Goal: Task Accomplishment & Management: Manage account settings

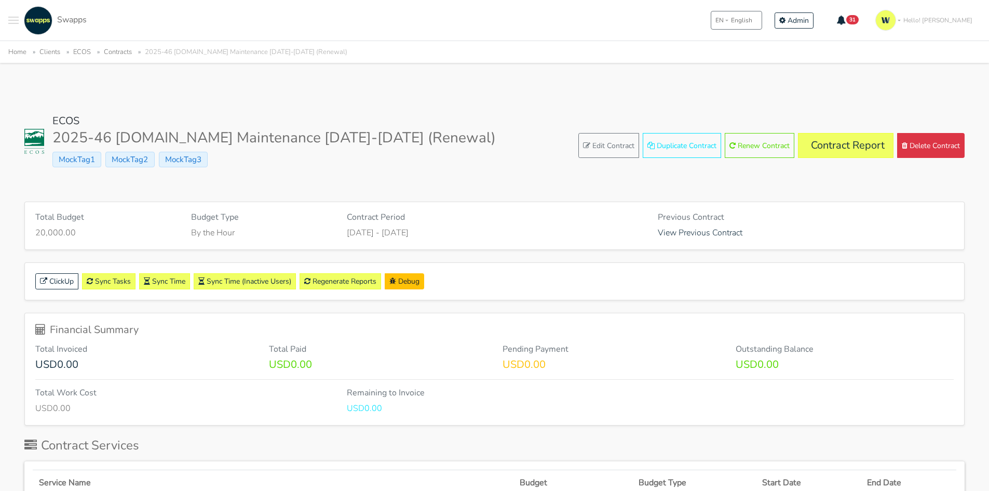
click at [10, 19] on button "Toggle navigation menu" at bounding box center [13, 20] width 10 height 29
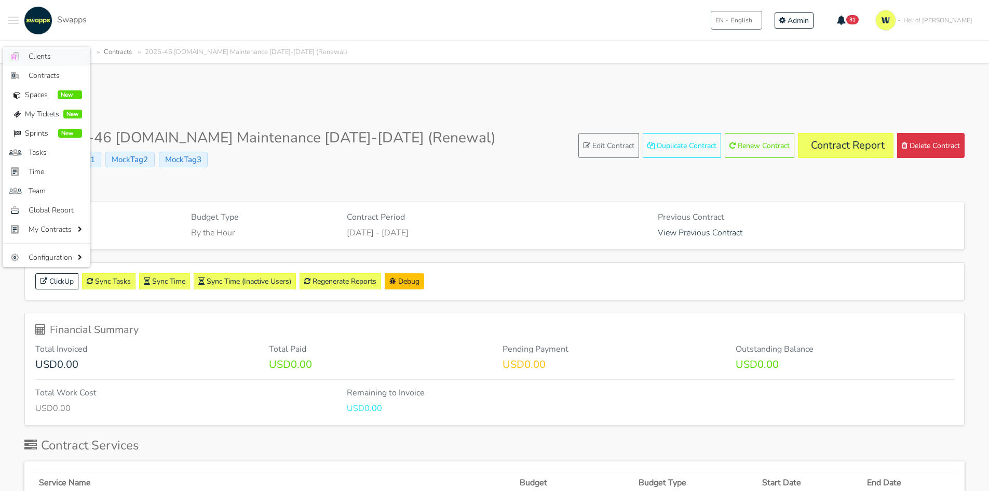
click at [37, 53] on span "Clients" at bounding box center [55, 56] width 53 height 11
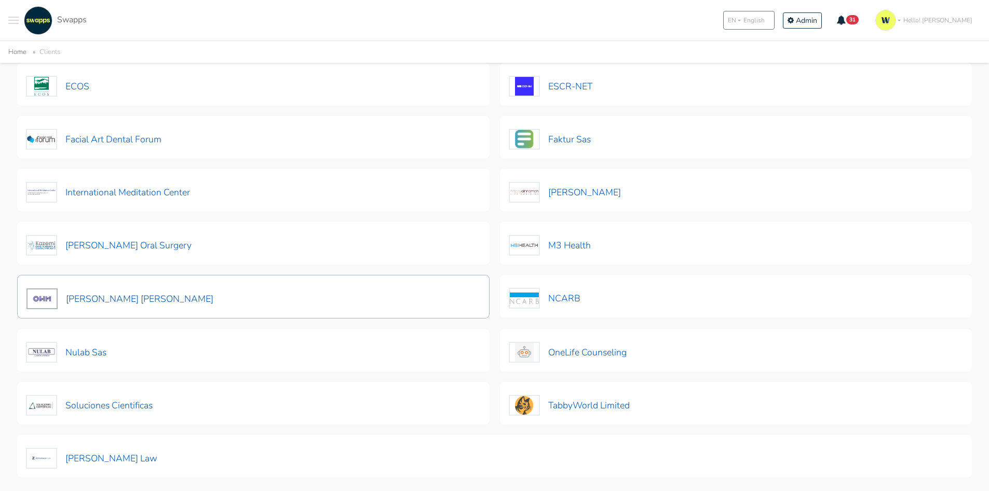
scroll to position [208, 0]
click at [571, 244] on button "M3 Health" at bounding box center [550, 245] width 83 height 22
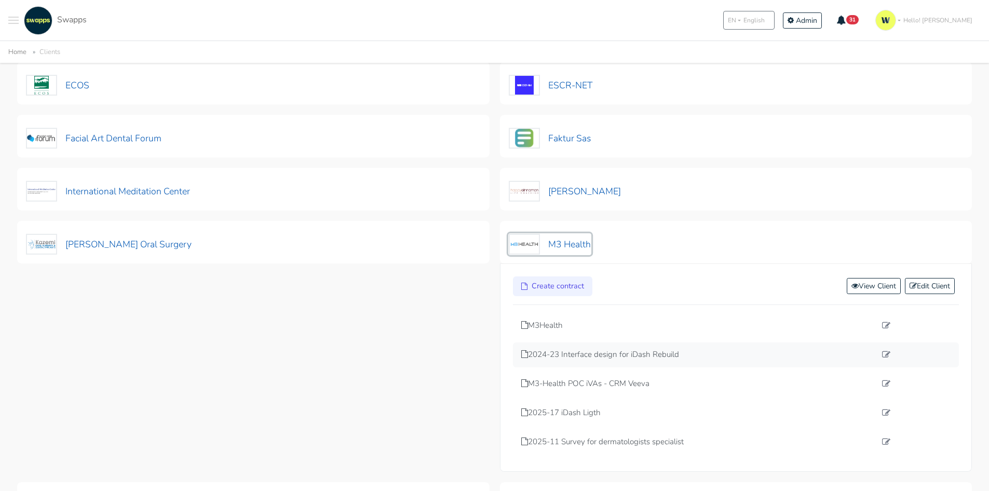
scroll to position [260, 0]
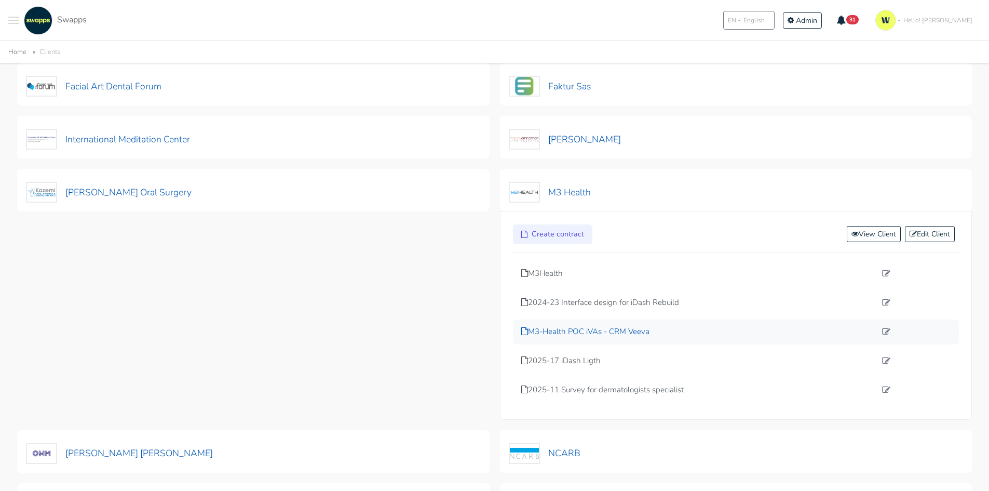
click at [554, 332] on p "M3-Health POC iVAs - CRM Veeva" at bounding box center [698, 332] width 355 height 12
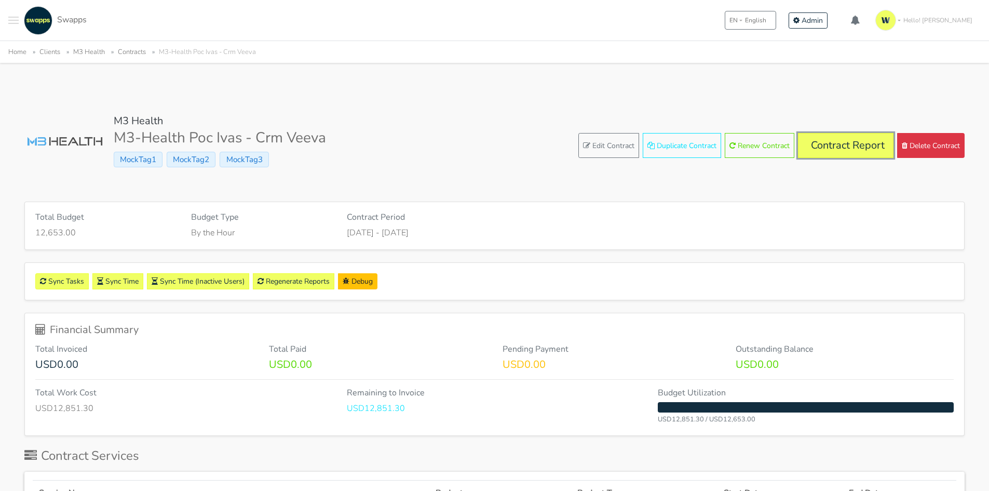
click at [828, 144] on link "Contract Report" at bounding box center [846, 145] width 96 height 25
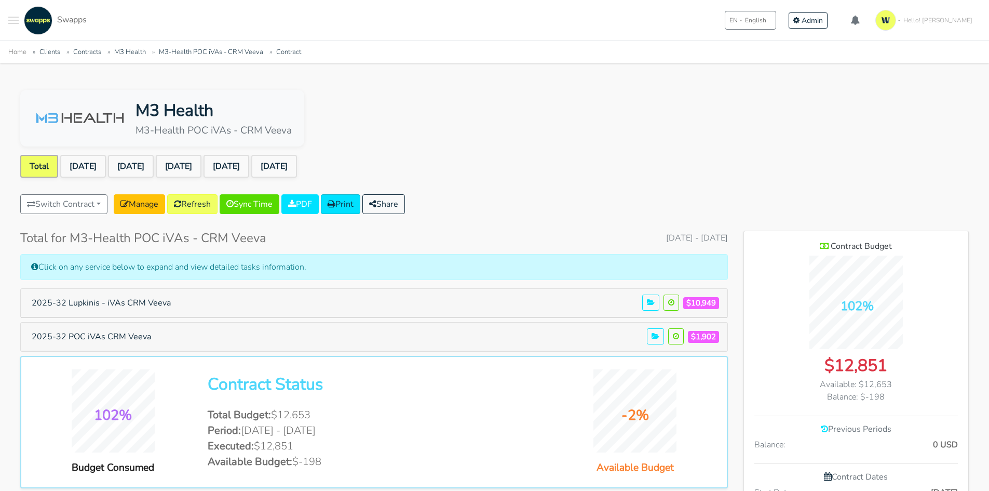
scroll to position [697, 225]
drag, startPoint x: 185, startPoint y: 306, endPoint x: 70, endPoint y: 302, distance: 115.9
click at [70, 302] on h5 "2025-32 Lupkinis - iVAs CRM Veeva $10,949" at bounding box center [374, 303] width 698 height 20
drag, startPoint x: 220, startPoint y: 302, endPoint x: 171, endPoint y: 298, distance: 49.0
click at [177, 299] on h5 "2025-32 Lupkinis - iVAs CRM Veeva $10,949" at bounding box center [374, 303] width 698 height 20
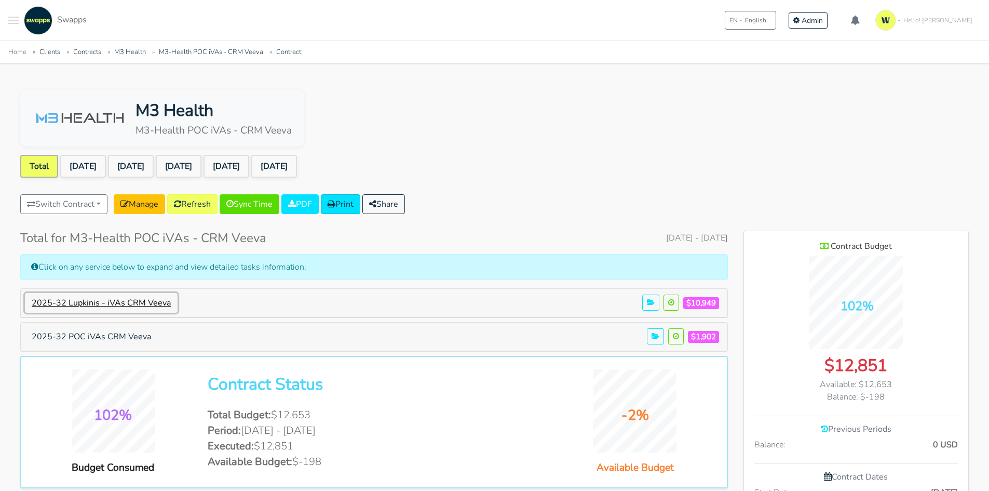
click at [158, 297] on button "2025-32 Lupkinis - iVAs CRM Veeva" at bounding box center [101, 303] width 153 height 20
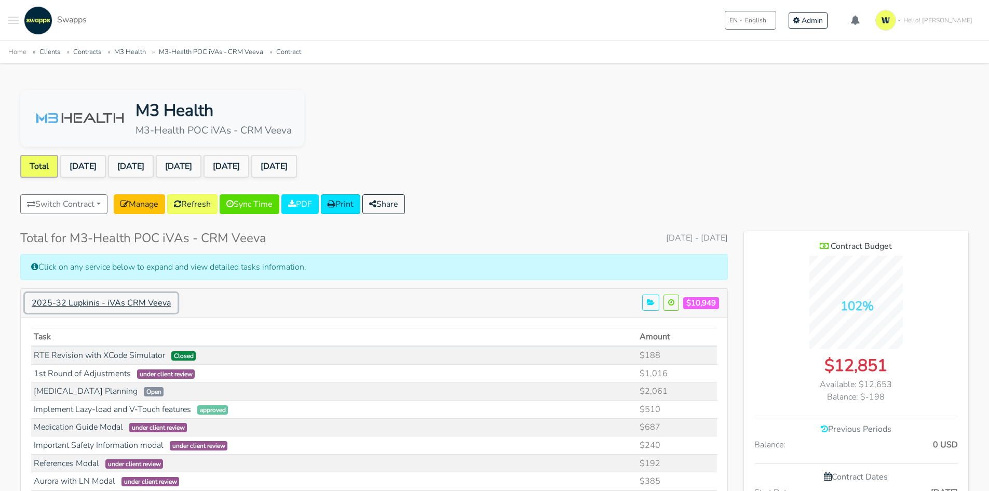
scroll to position [1157, 225]
drag, startPoint x: 178, startPoint y: 302, endPoint x: 41, endPoint y: 303, distance: 137.6
click at [41, 303] on h5 "2025-32 Lupkinis - iVAs CRM Veeva $10,949" at bounding box center [374, 303] width 698 height 20
drag, startPoint x: 47, startPoint y: 301, endPoint x: 44, endPoint y: 305, distance: 5.6
click at [44, 305] on button "2025-32 Lupkinis - iVAs CRM Veeva" at bounding box center [101, 303] width 153 height 20
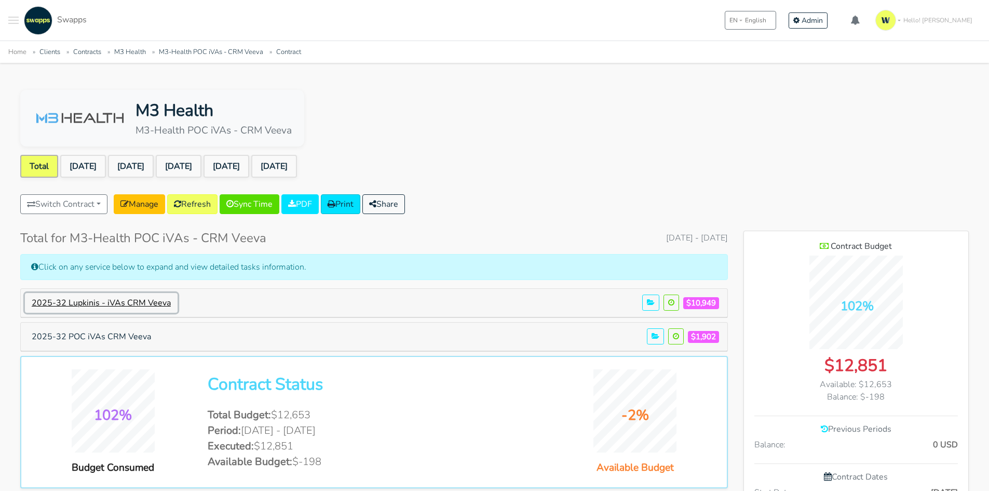
scroll to position [697, 225]
click at [42, 303] on button "2025-32 Lupkinis - iVAs CRM Veeva" at bounding box center [101, 303] width 153 height 20
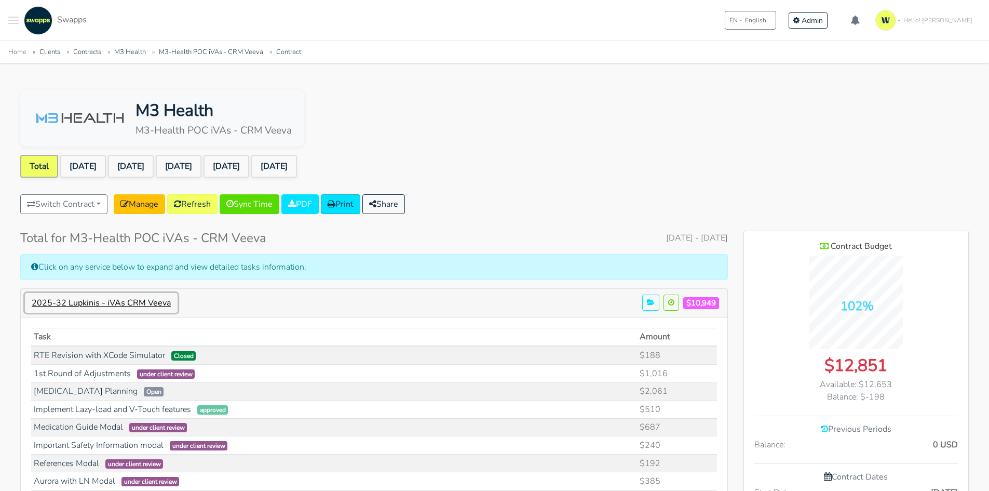
scroll to position [518143, 519076]
click at [42, 303] on button "2025-32 Lupkinis - iVAs CRM Veeva" at bounding box center [101, 303] width 153 height 20
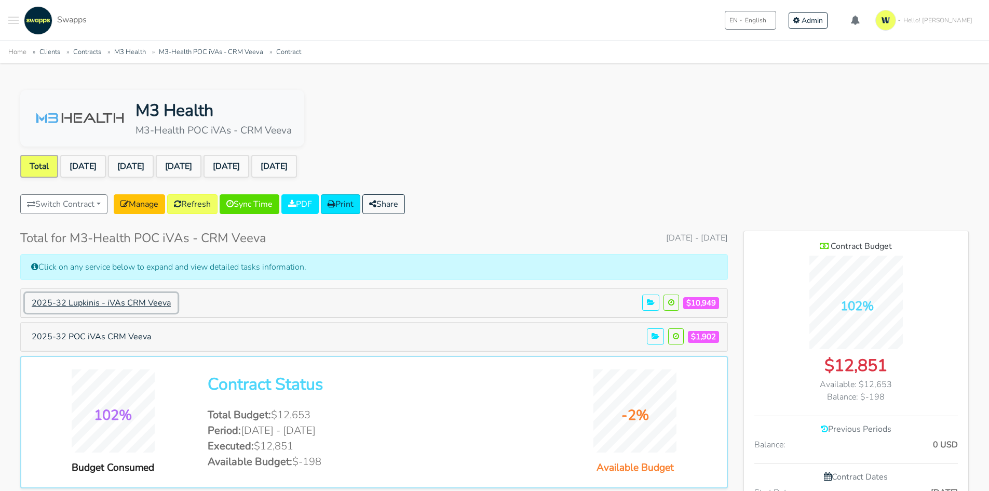
scroll to position [0, 0]
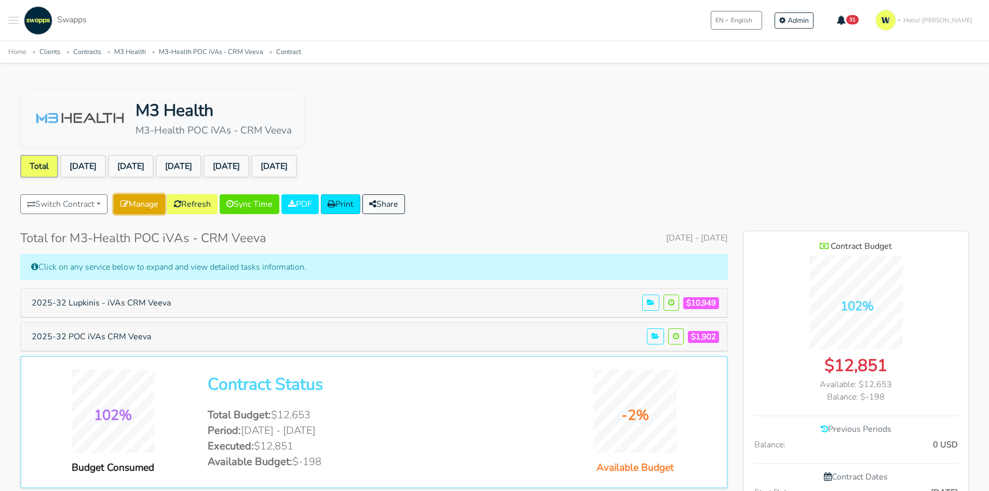
click at [143, 207] on link "Manage" at bounding box center [139, 204] width 51 height 20
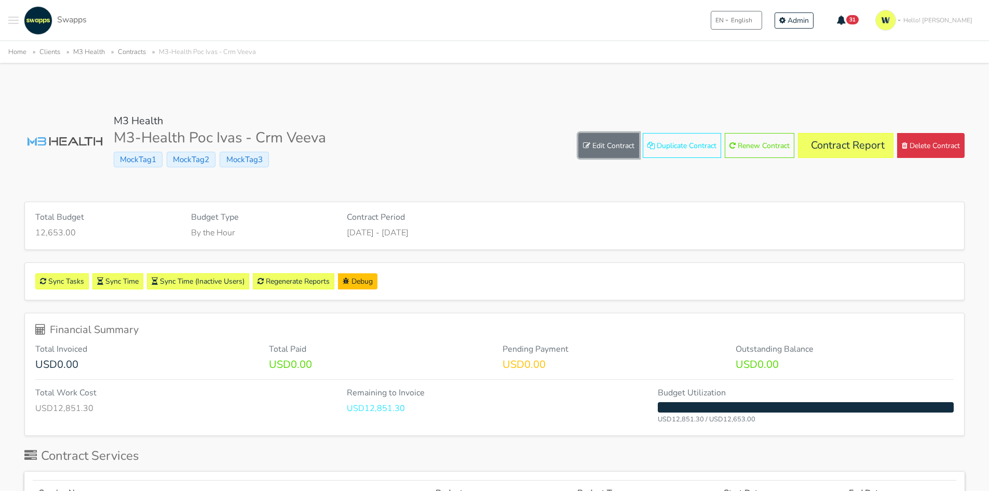
click at [605, 146] on link "Edit Contract" at bounding box center [609, 145] width 61 height 25
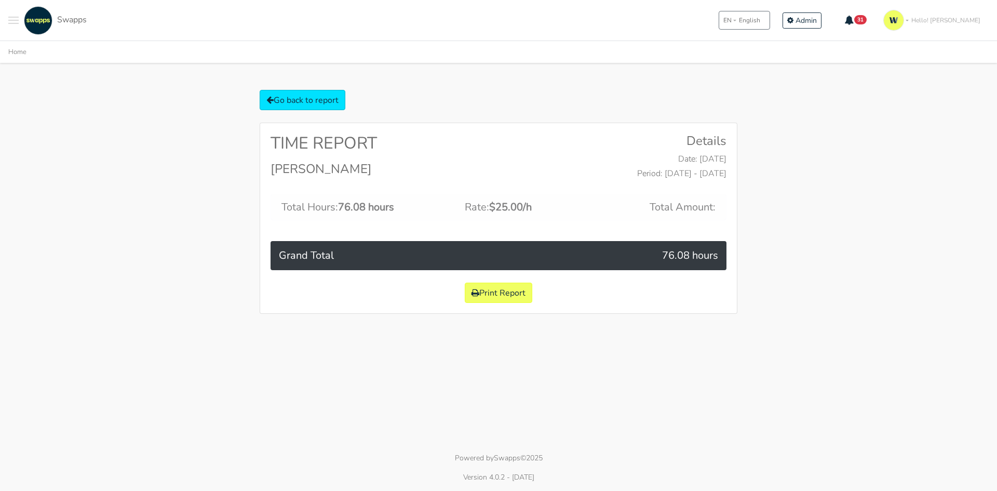
click at [13, 15] on button "Toggle navigation menu" at bounding box center [13, 20] width 10 height 29
click at [34, 61] on span "Clients" at bounding box center [55, 56] width 53 height 11
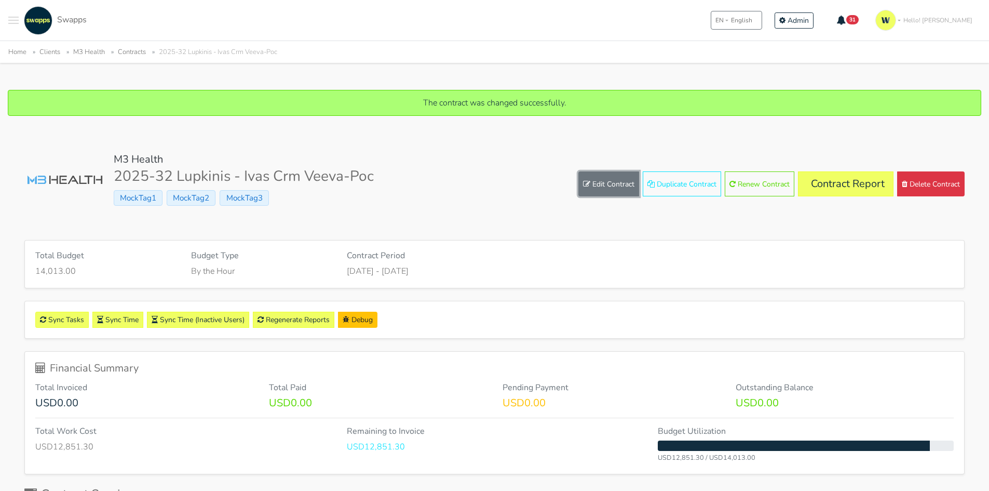
click at [601, 187] on link "Edit Contract" at bounding box center [609, 183] width 61 height 25
click at [292, 318] on link "Regenerate Reports" at bounding box center [294, 320] width 82 height 16
click at [832, 192] on link "Contract Report" at bounding box center [846, 183] width 96 height 25
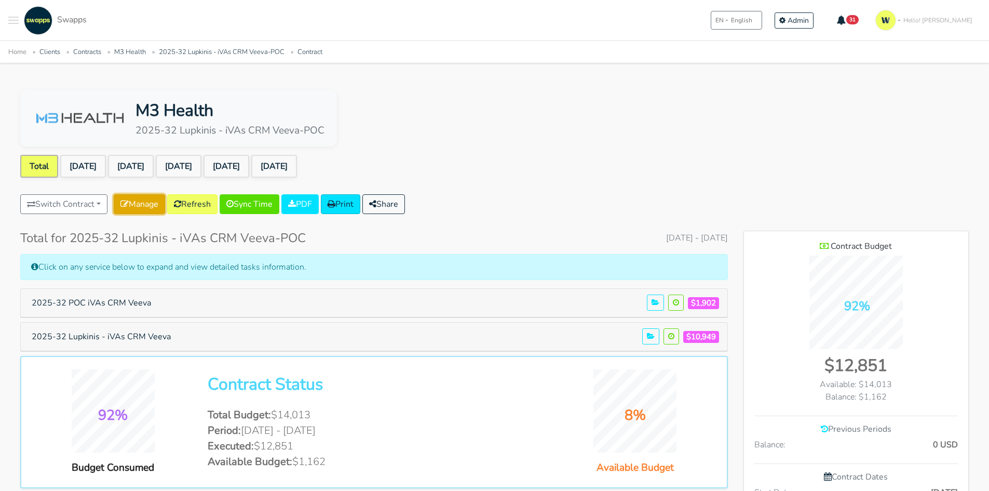
click at [139, 201] on link "Manage" at bounding box center [139, 204] width 51 height 20
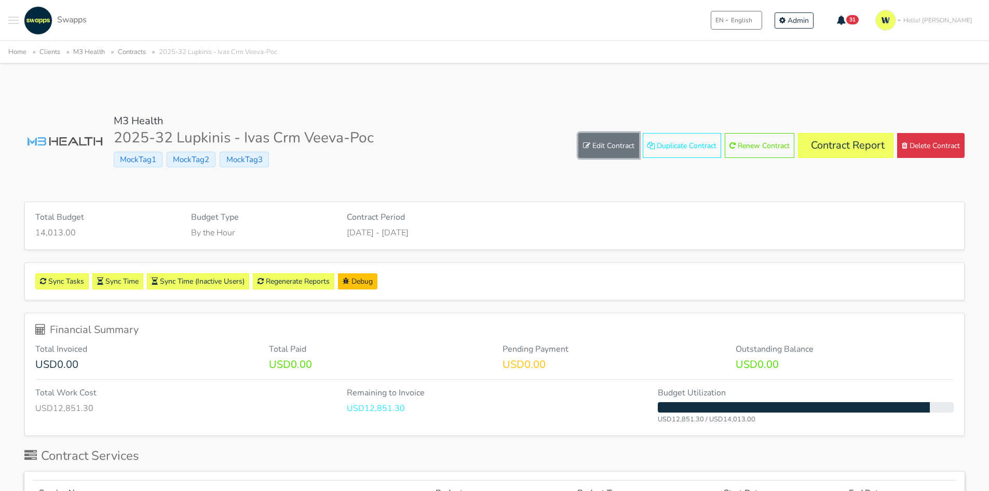
click at [602, 142] on link "Edit Contract" at bounding box center [609, 145] width 61 height 25
click at [602, 151] on link "Edit Contract" at bounding box center [609, 145] width 61 height 25
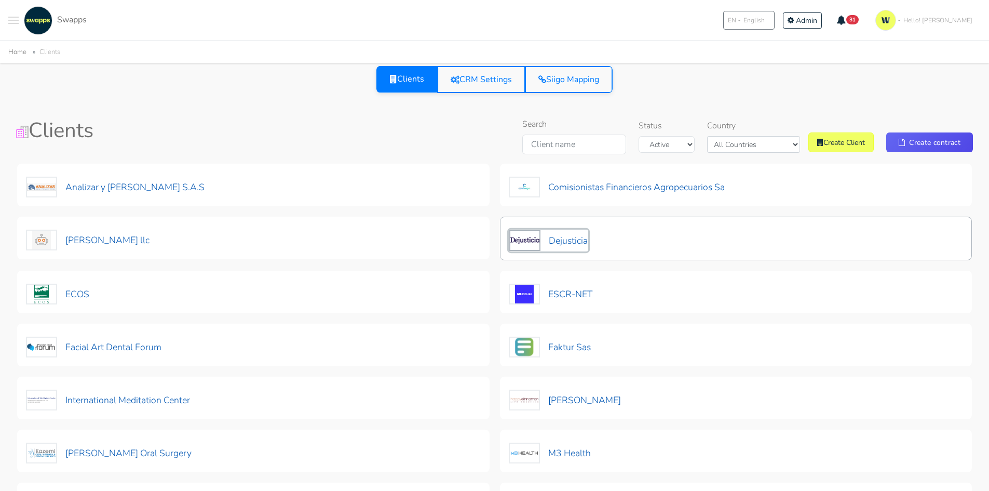
click at [585, 241] on button "Dejusticia" at bounding box center [548, 241] width 79 height 22
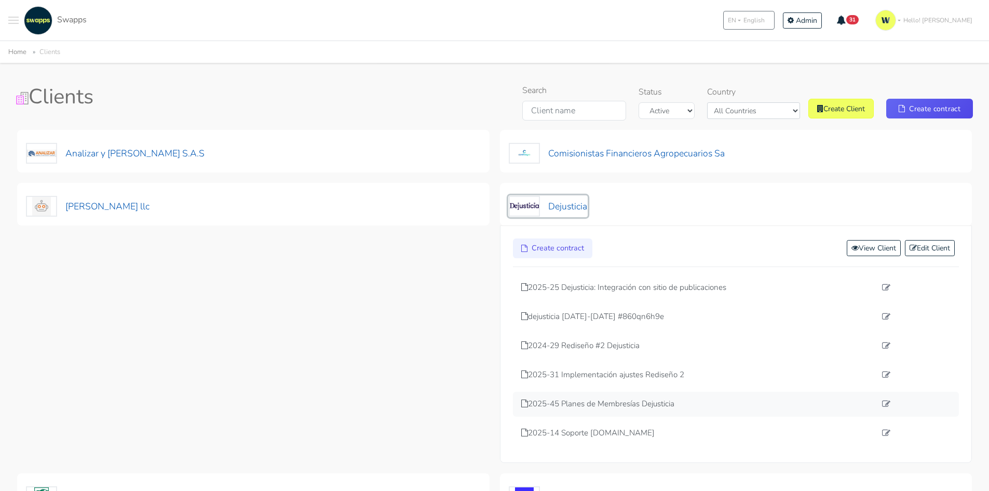
scroll to position [52, 0]
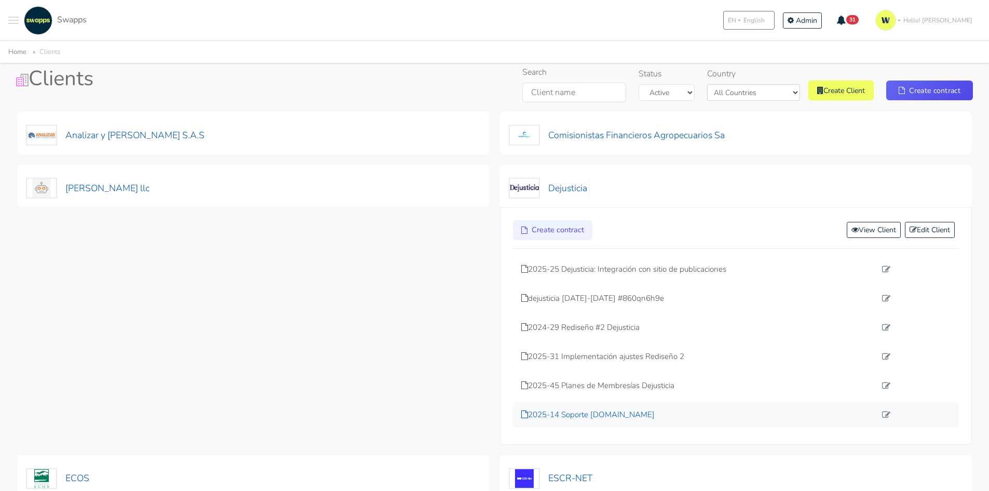
click at [597, 415] on p "2025-14 Soporte [DOMAIN_NAME]" at bounding box center [698, 415] width 355 height 12
click at [560, 412] on p "2025-14 Soporte [DOMAIN_NAME]" at bounding box center [698, 415] width 355 height 12
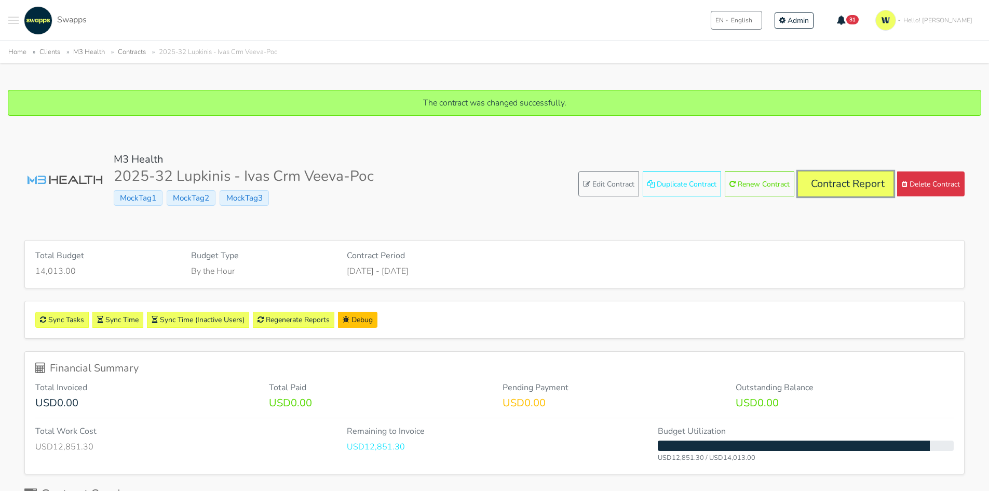
click at [862, 178] on link "Contract Report" at bounding box center [846, 183] width 96 height 25
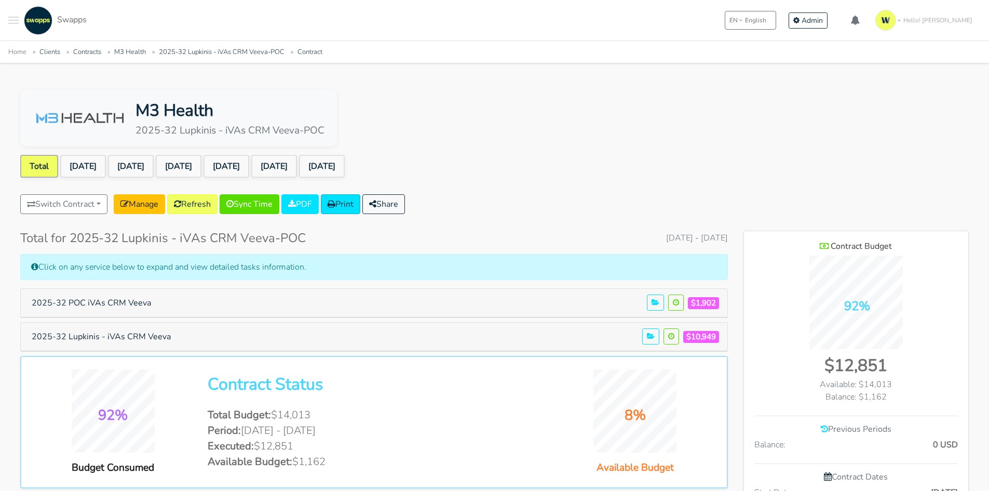
scroll to position [715, 225]
click at [345, 166] on link "[DATE]" at bounding box center [322, 166] width 46 height 23
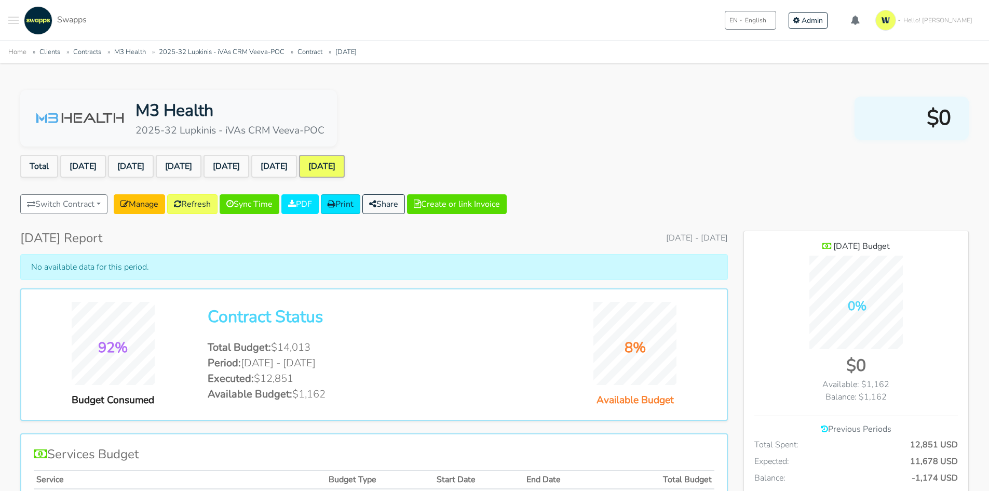
scroll to position [757, 225]
click at [297, 163] on link "[DATE]" at bounding box center [274, 166] width 46 height 23
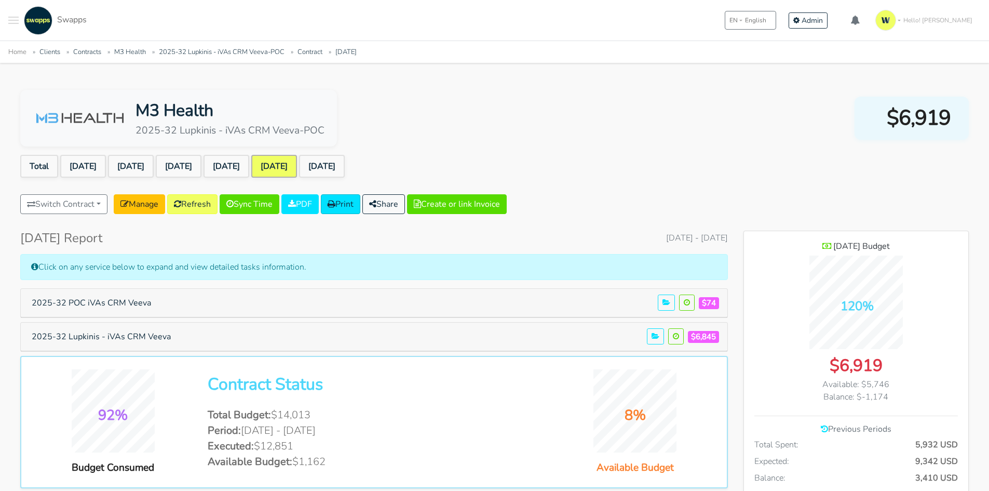
scroll to position [757, 225]
click at [149, 210] on link "Manage" at bounding box center [139, 204] width 51 height 20
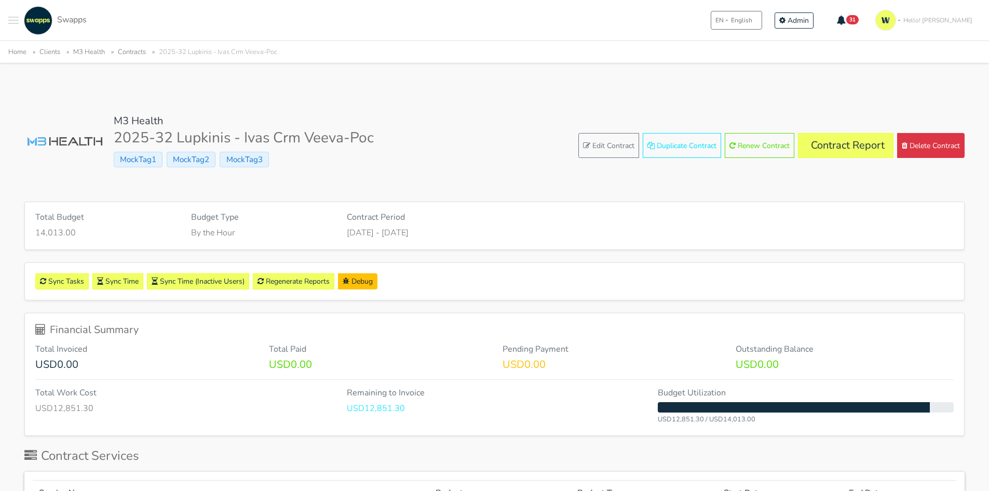
drag, startPoint x: 458, startPoint y: 231, endPoint x: 403, endPoint y: 229, distance: 55.1
click at [403, 229] on p "May 01, 2025 - Oct 31, 2025" at bounding box center [495, 232] width 296 height 12
click at [482, 228] on p "May 01, 2025 - Oct 31, 2025" at bounding box center [495, 232] width 296 height 12
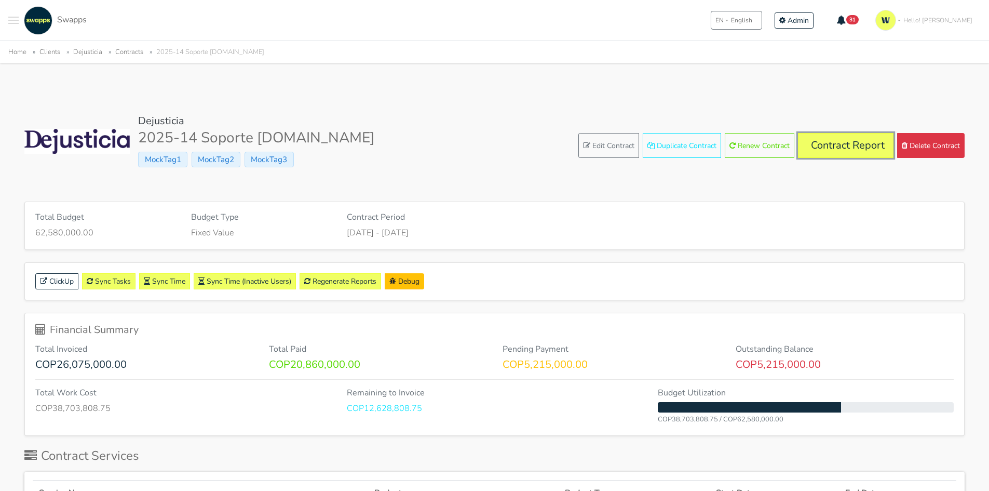
click at [853, 142] on link "Contract Report" at bounding box center [846, 145] width 96 height 25
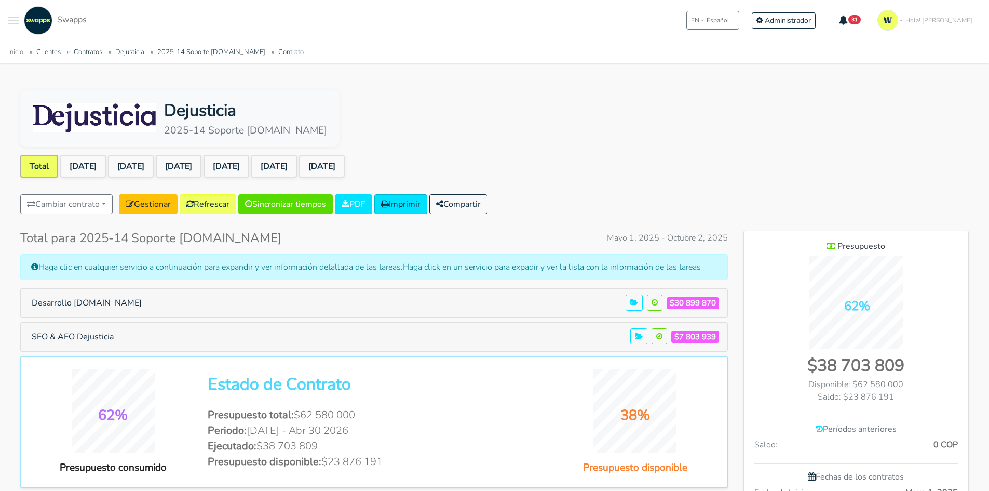
scroll to position [768, 225]
click at [297, 157] on link "[DATE]" at bounding box center [274, 166] width 46 height 23
click at [87, 302] on button "Desarrollo [DOMAIN_NAME]" at bounding box center [87, 303] width 124 height 20
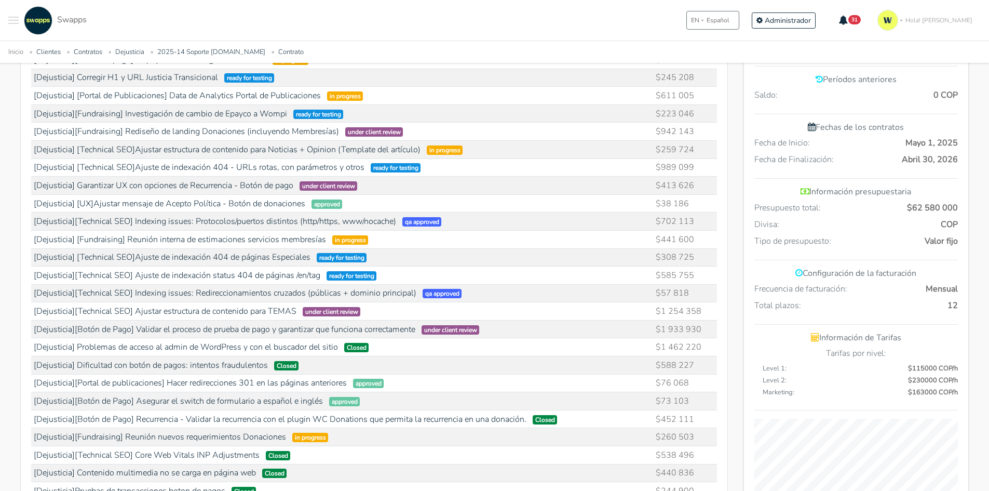
scroll to position [364, 0]
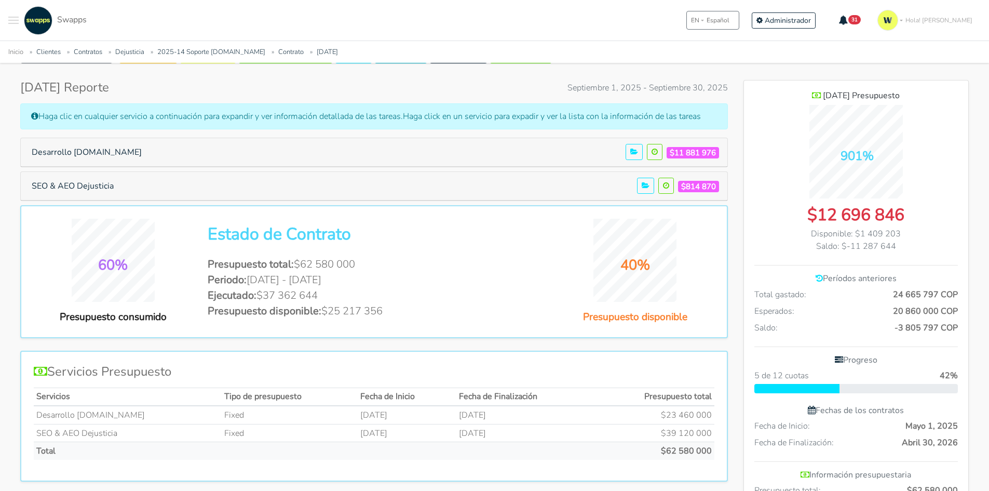
scroll to position [156, 0]
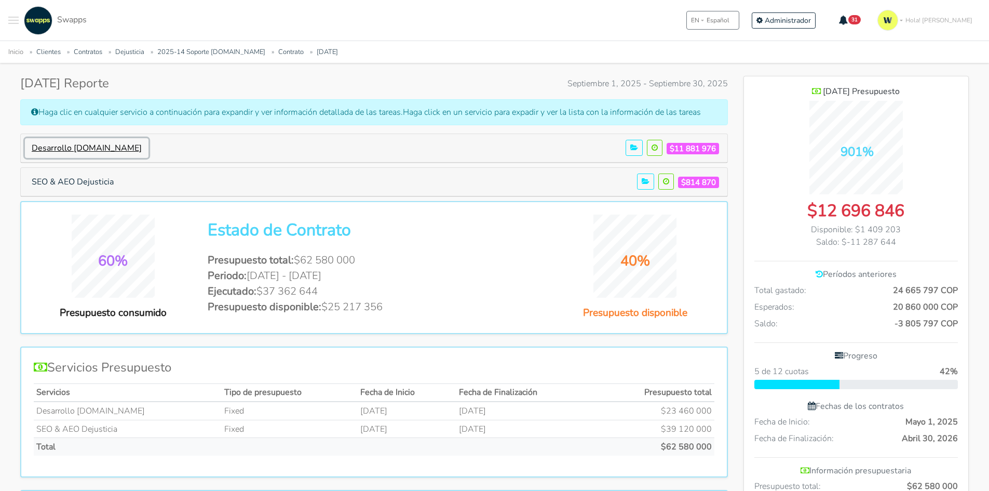
click at [94, 144] on button "Desarrollo [DOMAIN_NAME]" at bounding box center [87, 148] width 124 height 20
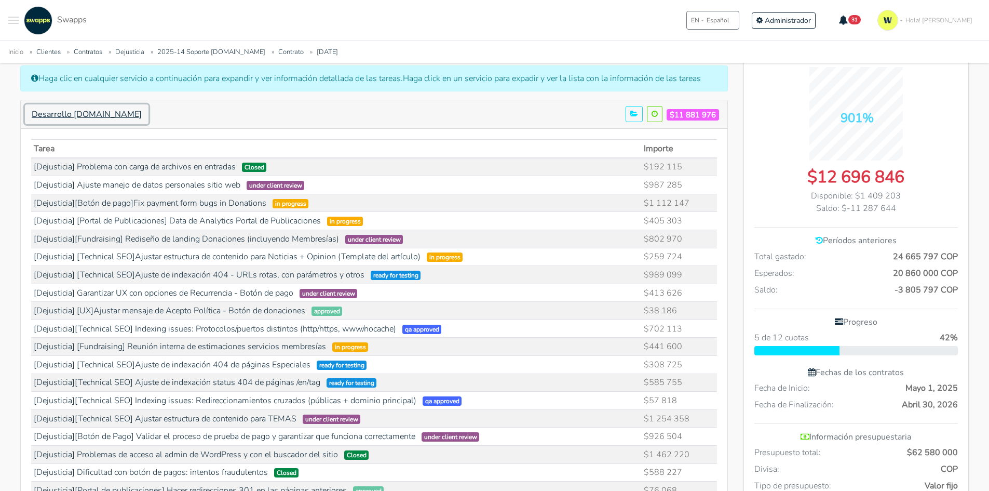
scroll to position [208, 0]
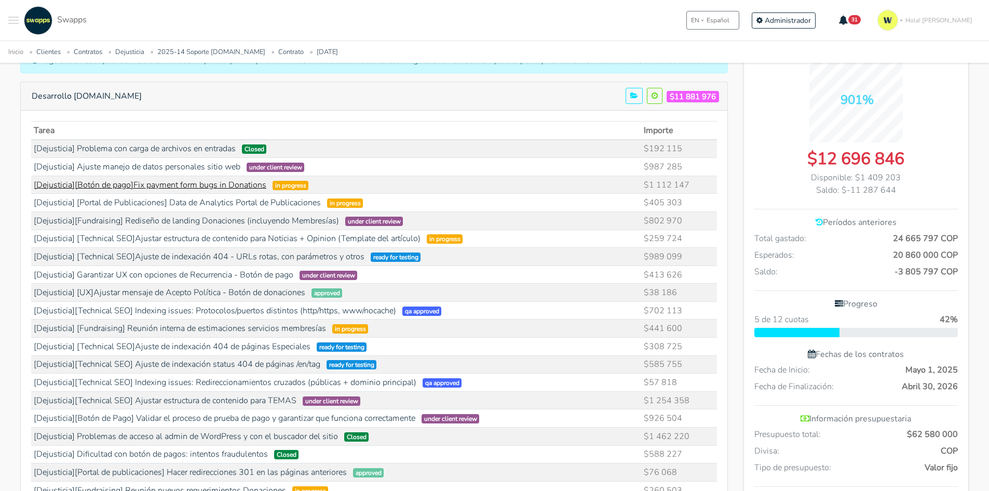
drag, startPoint x: 689, startPoint y: 185, endPoint x: 134, endPoint y: 190, distance: 554.6
click at [134, 190] on tr "[Dejusticia][Botón de pago]Fix payment form bugs in Donations in progress $1 11…" at bounding box center [374, 185] width 686 height 18
click at [207, 182] on link "[Dejusticia][Botón de pago]Fix payment form bugs in Donations" at bounding box center [150, 184] width 233 height 11
click at [458, 206] on td "[Dejusticia] [Portal de Publicaciones] Data de Analytics Portal de Publicacione…" at bounding box center [336, 203] width 610 height 18
click at [301, 203] on link "[Dejusticia] [Portal de Publicaciones] Data de Analytics Portal de Publicaciones" at bounding box center [177, 202] width 287 height 11
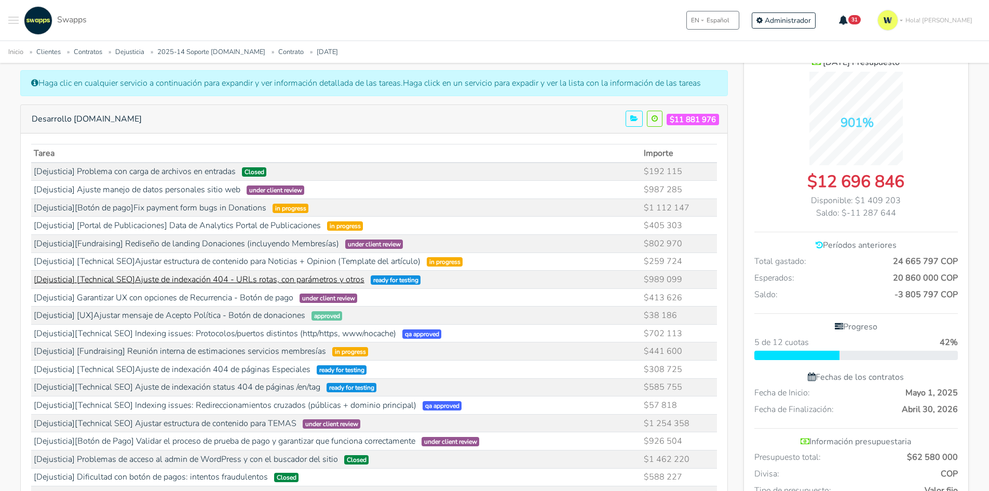
scroll to position [0, 0]
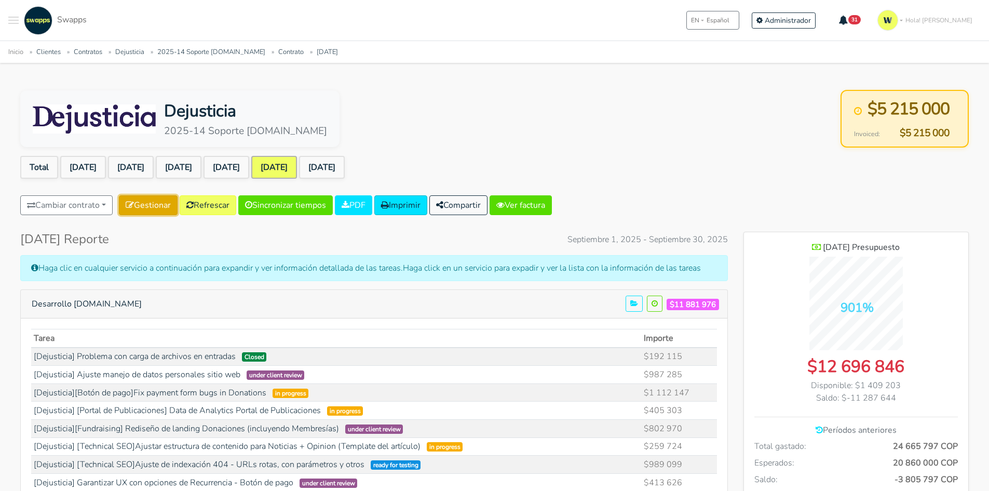
click at [143, 208] on link "Gestionar" at bounding box center [148, 205] width 59 height 20
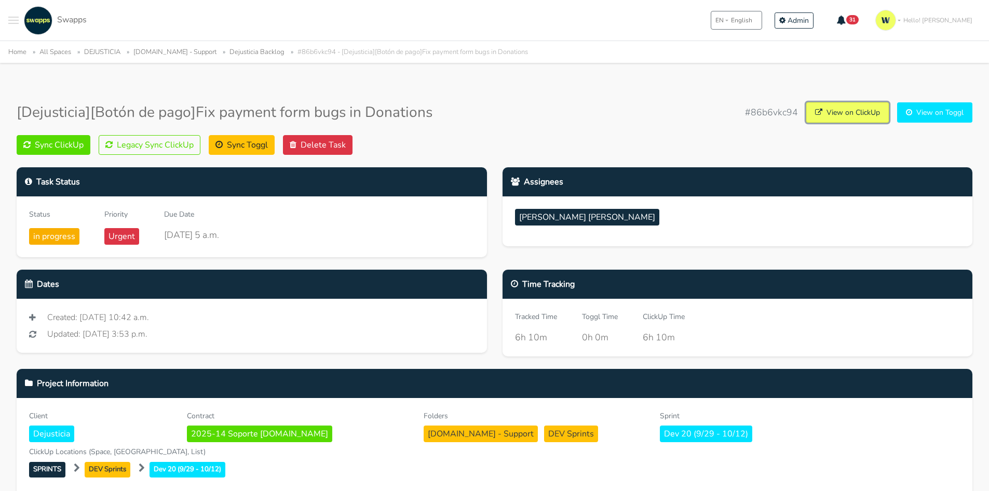
click at [866, 113] on link "View on ClickUp" at bounding box center [847, 112] width 83 height 20
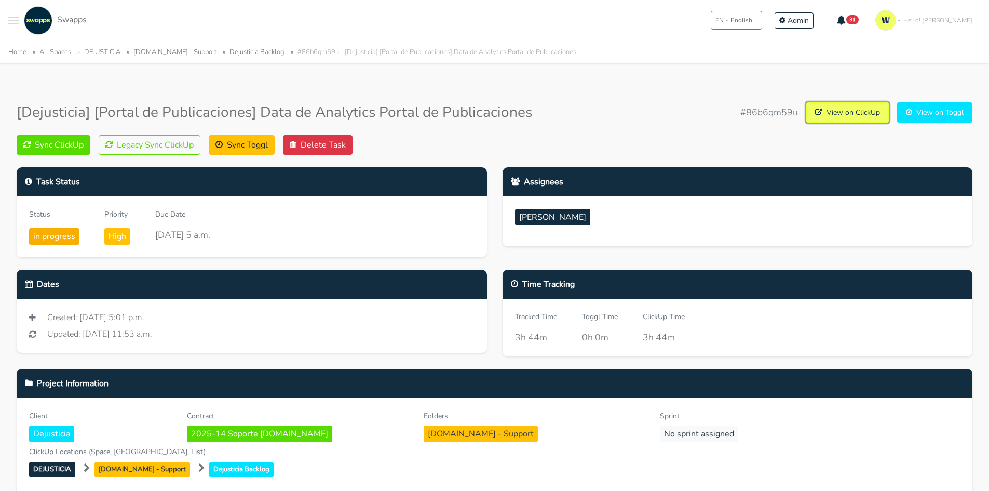
click at [840, 111] on link "View on ClickUp" at bounding box center [847, 112] width 83 height 20
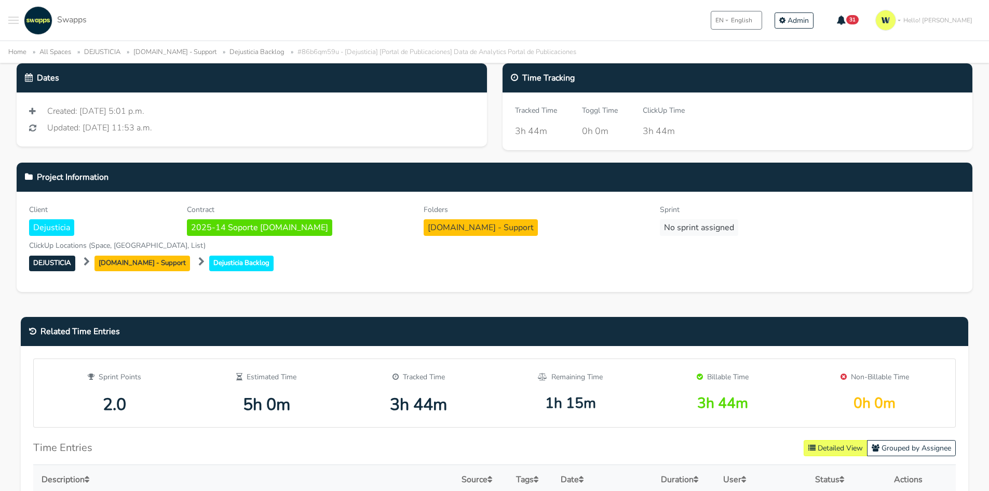
scroll to position [208, 0]
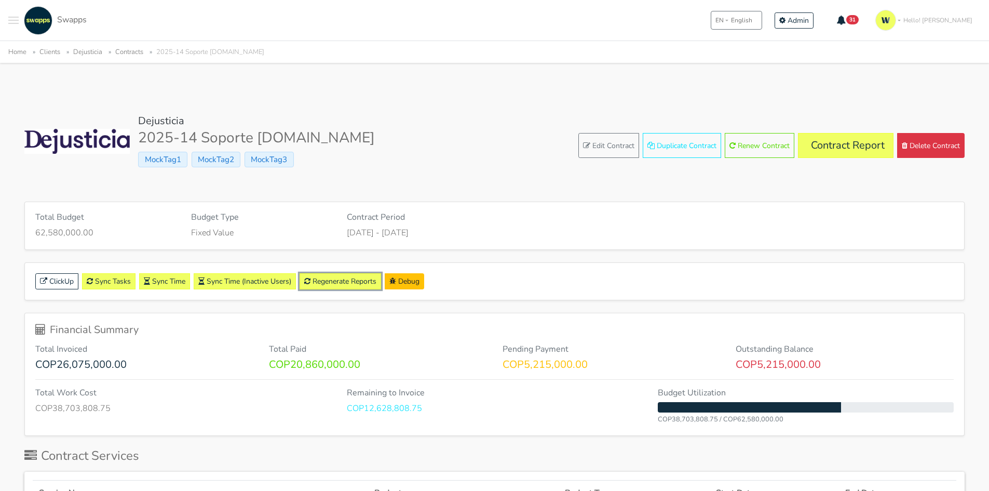
click at [338, 287] on link "Regenerate Reports" at bounding box center [341, 281] width 82 height 16
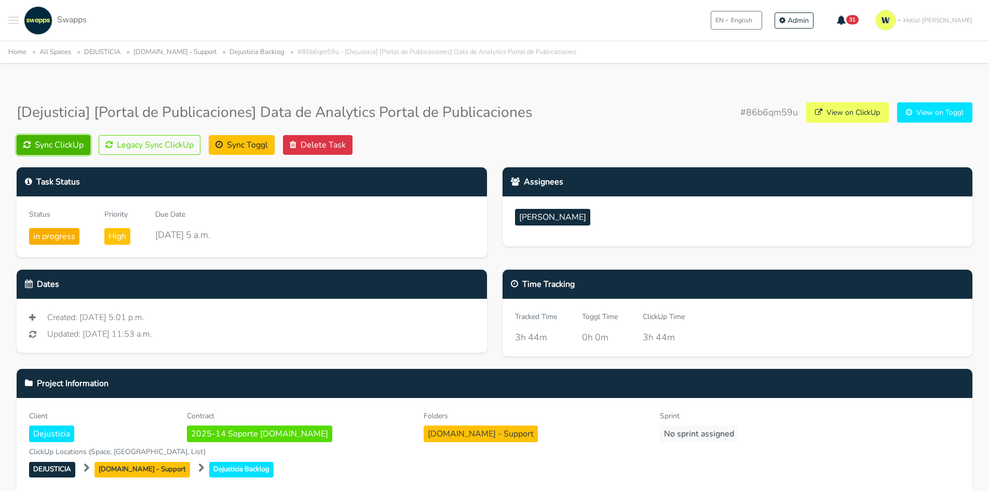
click at [48, 142] on button "Sync ClickUp" at bounding box center [54, 145] width 74 height 20
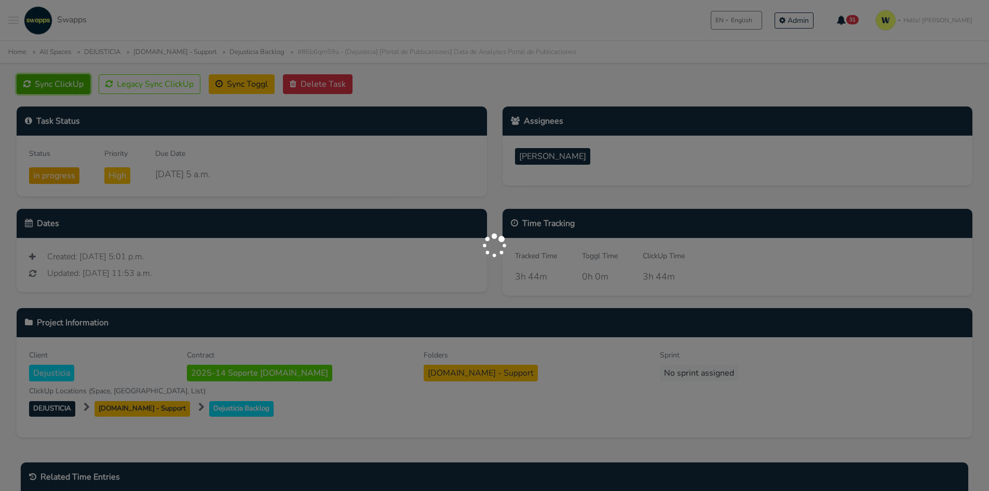
scroll to position [200, 0]
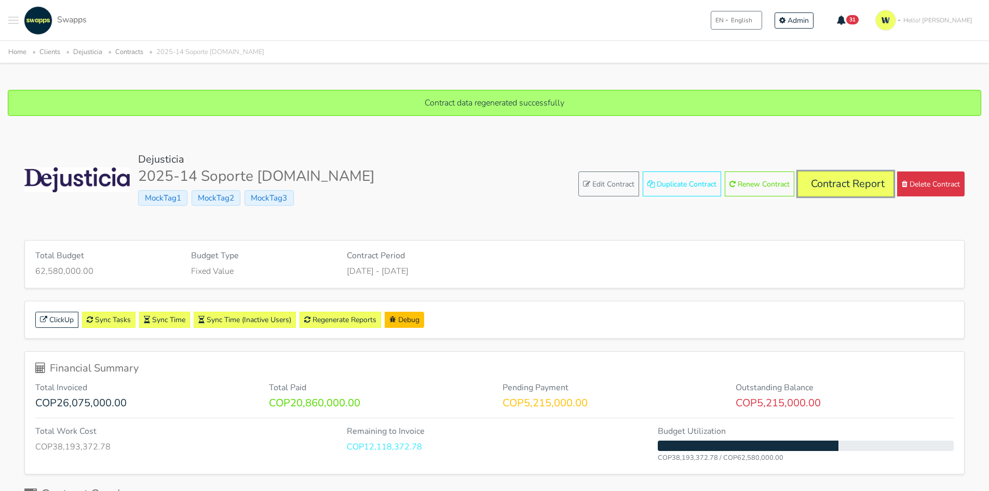
click at [864, 181] on link "Contract Report" at bounding box center [846, 183] width 96 height 25
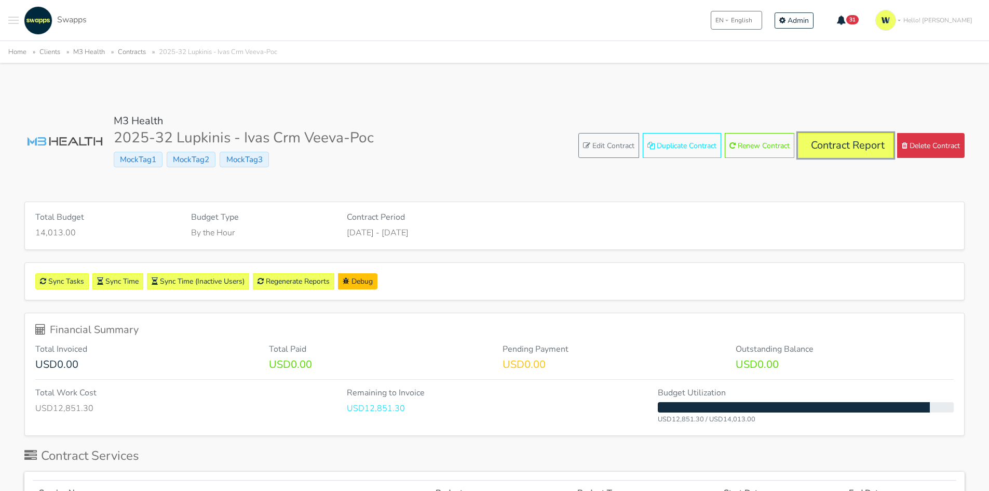
click at [834, 143] on link "Contract Report" at bounding box center [846, 145] width 96 height 25
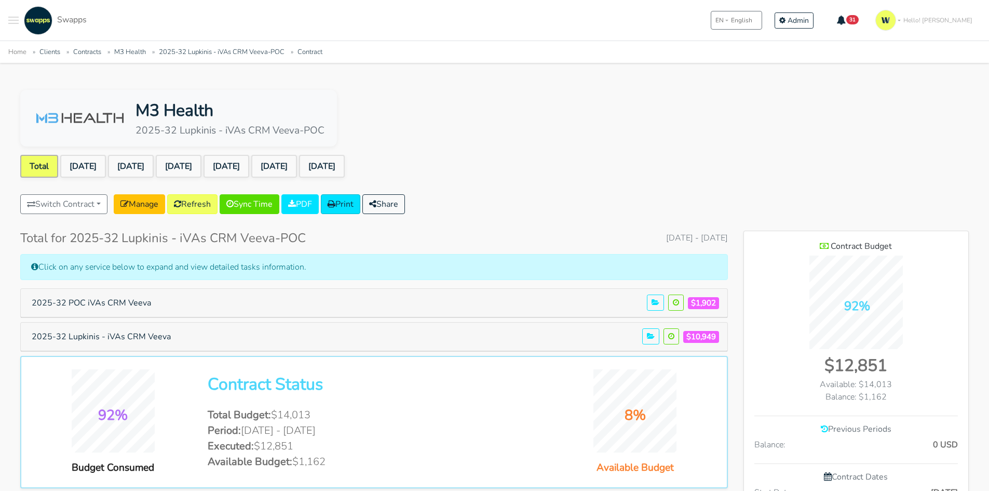
click at [13, 20] on span "Toggle navigation menu" at bounding box center [13, 20] width 10 height 1
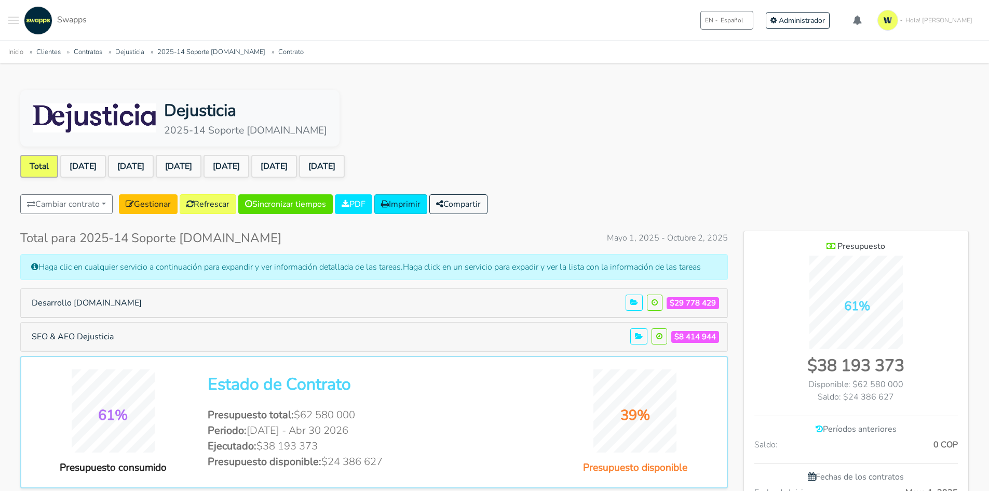
scroll to position [768, 225]
click at [249, 168] on link "[DATE]" at bounding box center [227, 166] width 46 height 23
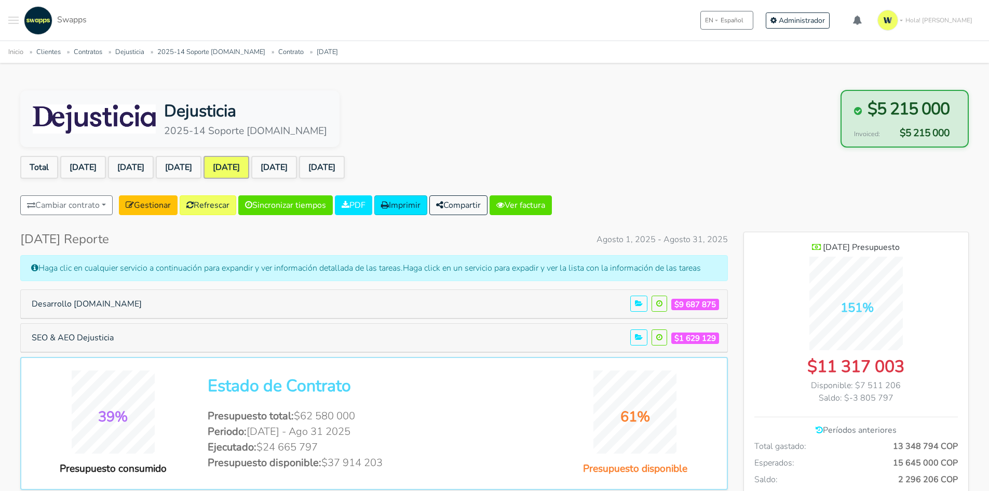
scroll to position [843, 225]
click at [97, 308] on button "Desarrollo [DOMAIN_NAME]" at bounding box center [87, 304] width 124 height 20
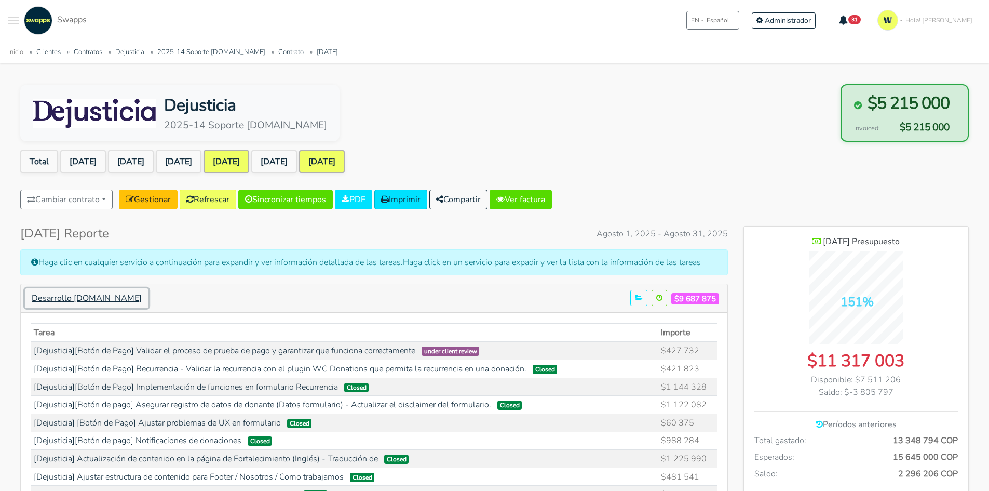
scroll to position [0, 0]
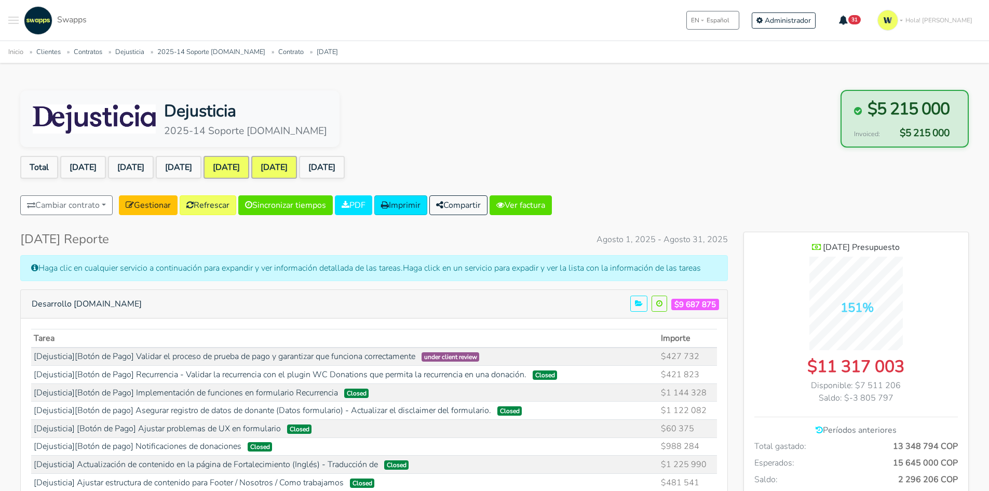
click at [297, 166] on link "[DATE]" at bounding box center [274, 167] width 46 height 23
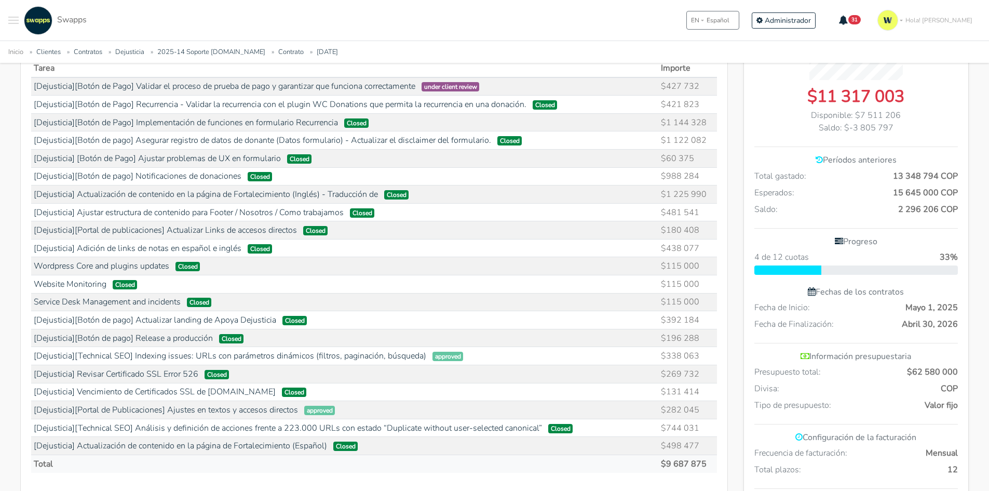
scroll to position [312, 0]
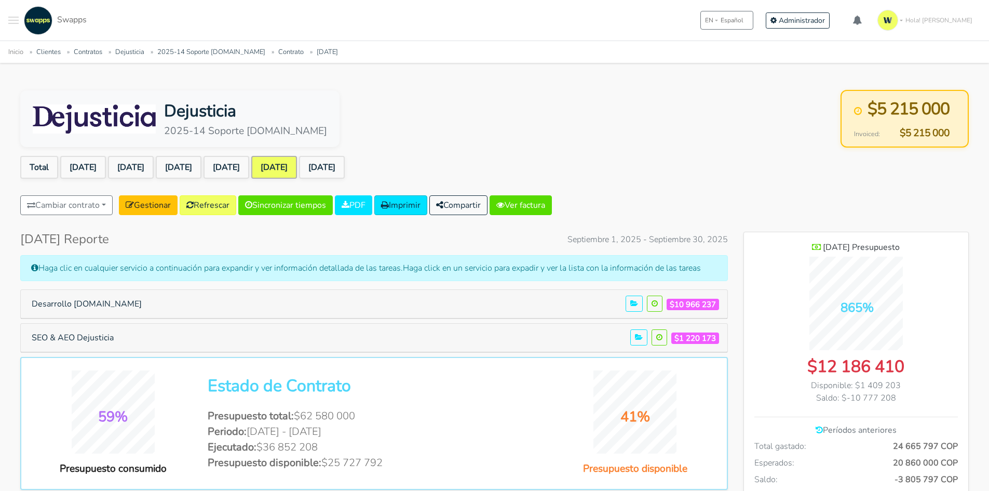
scroll to position [843, 225]
click at [90, 301] on button "Desarrollo [DOMAIN_NAME]" at bounding box center [87, 304] width 124 height 20
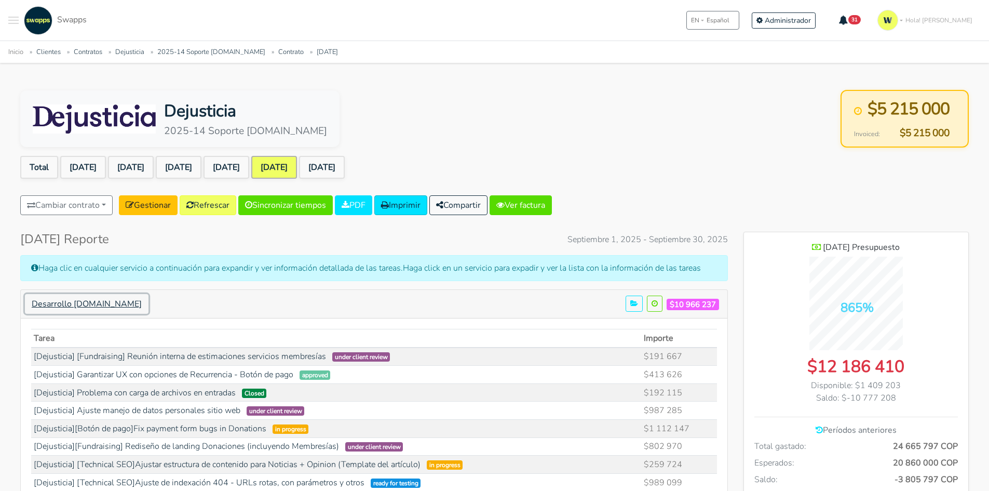
scroll to position [52, 0]
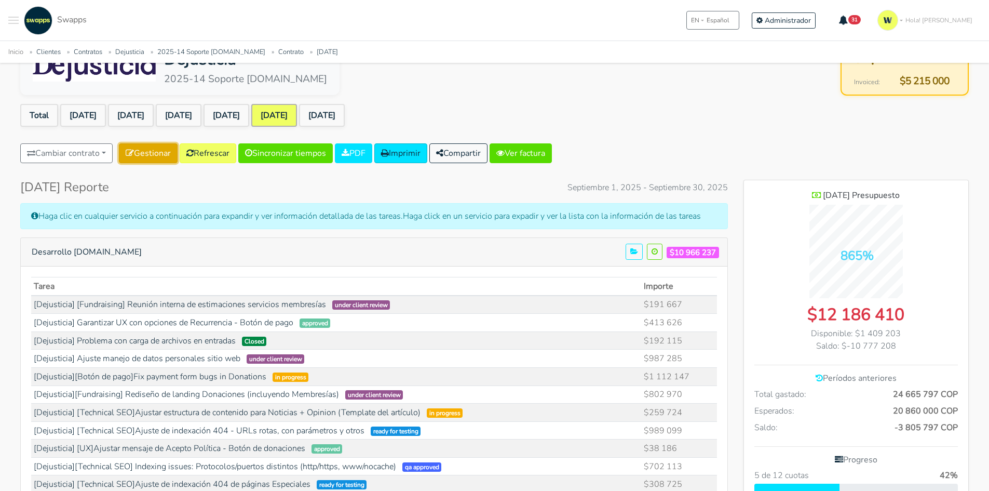
click at [150, 155] on link "Gestionar" at bounding box center [148, 153] width 59 height 20
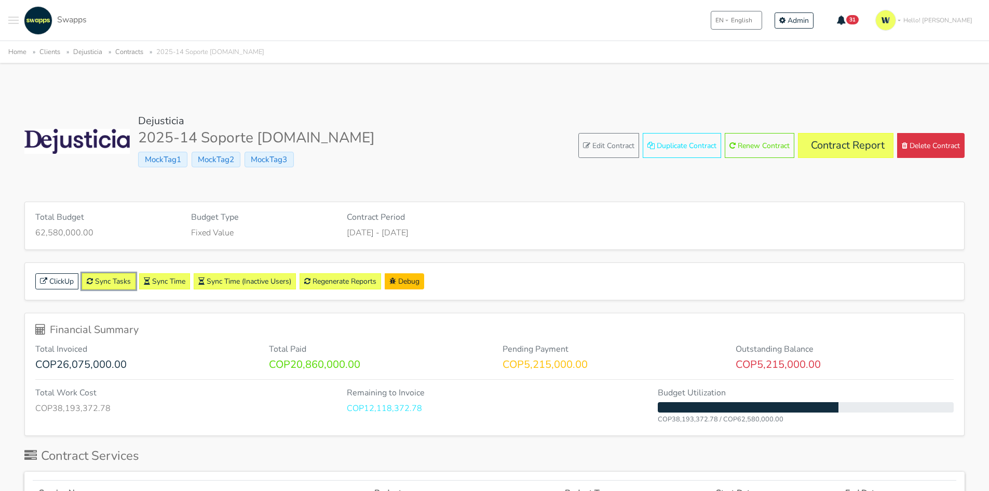
click at [115, 280] on link "Sync Tasks" at bounding box center [108, 281] width 53 height 16
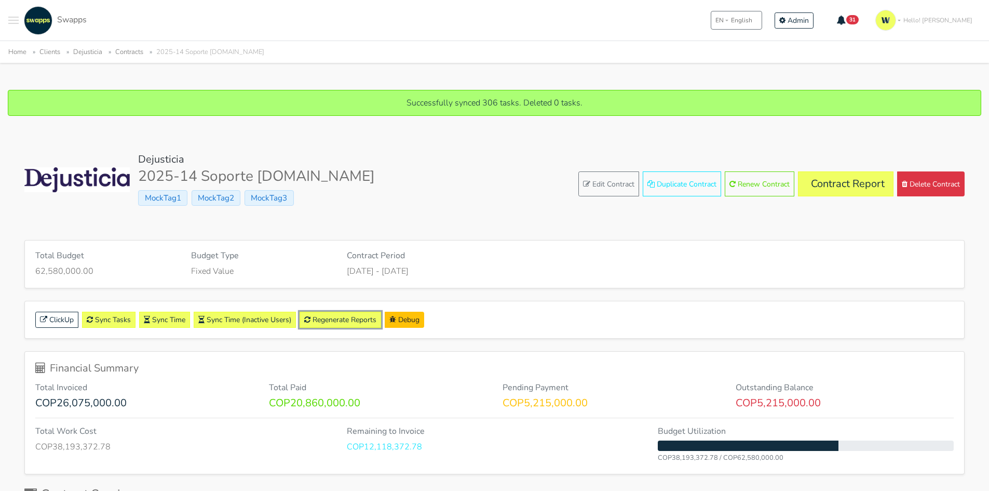
click at [343, 321] on link "Regenerate Reports" at bounding box center [341, 320] width 82 height 16
click at [837, 179] on link "Contract Report" at bounding box center [846, 183] width 96 height 25
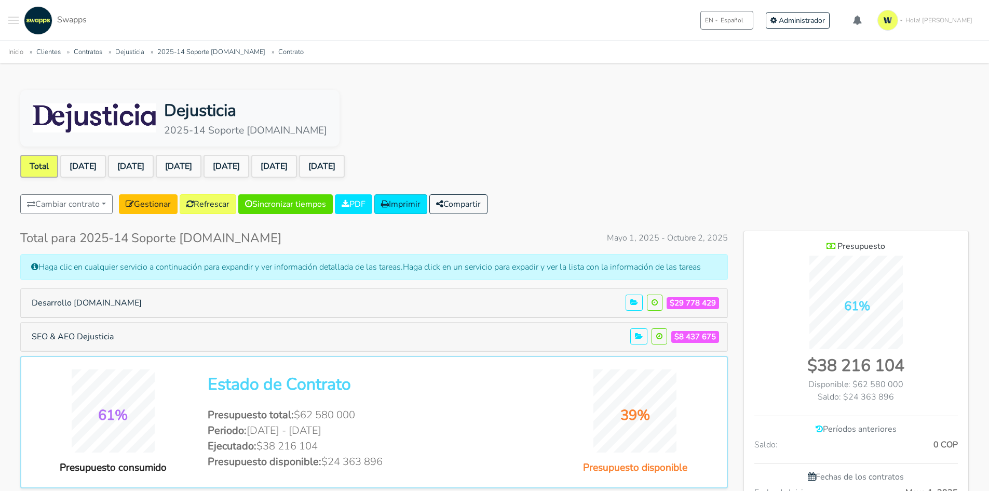
scroll to position [768, 225]
click at [297, 168] on link "[DATE]" at bounding box center [274, 166] width 46 height 23
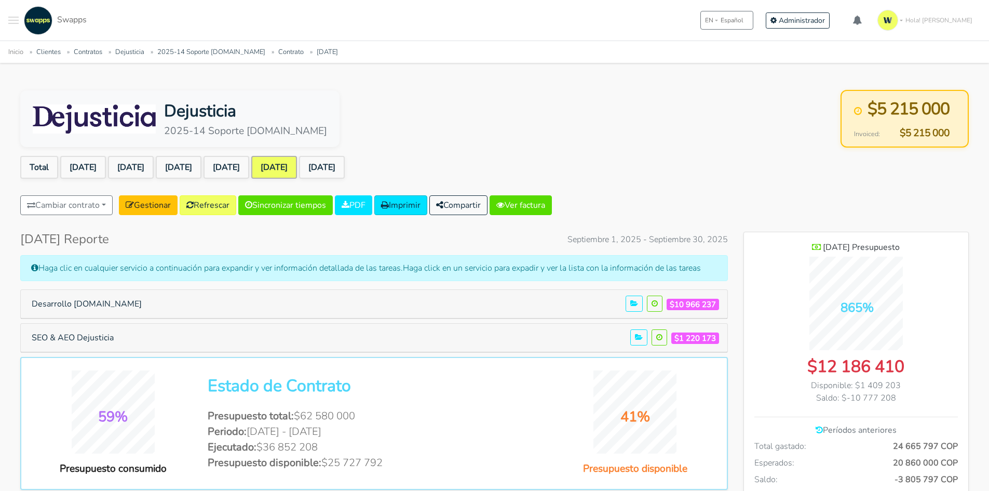
scroll to position [843, 225]
click at [111, 302] on button "Desarrollo [DOMAIN_NAME]" at bounding box center [87, 304] width 124 height 20
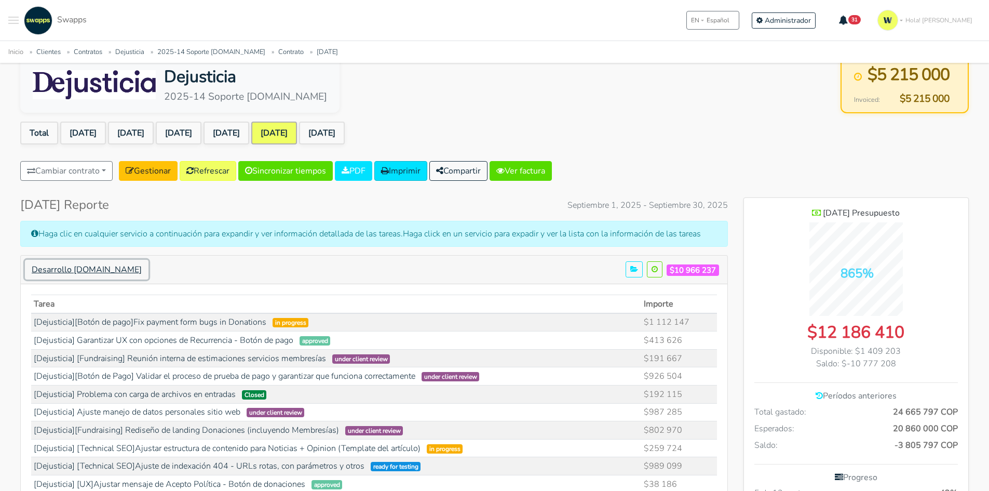
scroll to position [104, 0]
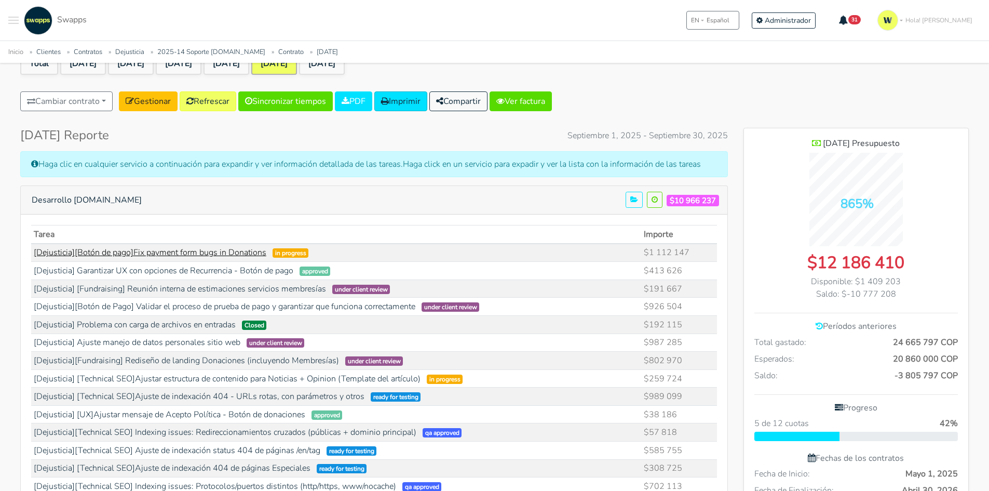
click at [189, 253] on link "[Dejusticia][Botón de pago]Fix payment form bugs in Donations" at bounding box center [150, 252] width 233 height 11
click at [172, 290] on link "[Dejusticia] [Fundraising] Reunión interna de estimaciones servicios membresías" at bounding box center [180, 288] width 292 height 11
click at [183, 306] on link "[Dejusticia][Botón de Pago] Validar el proceso de prueba de pago y garantizar q…" at bounding box center [225, 306] width 382 height 11
click at [213, 100] on link "Refrescar" at bounding box center [208, 101] width 57 height 20
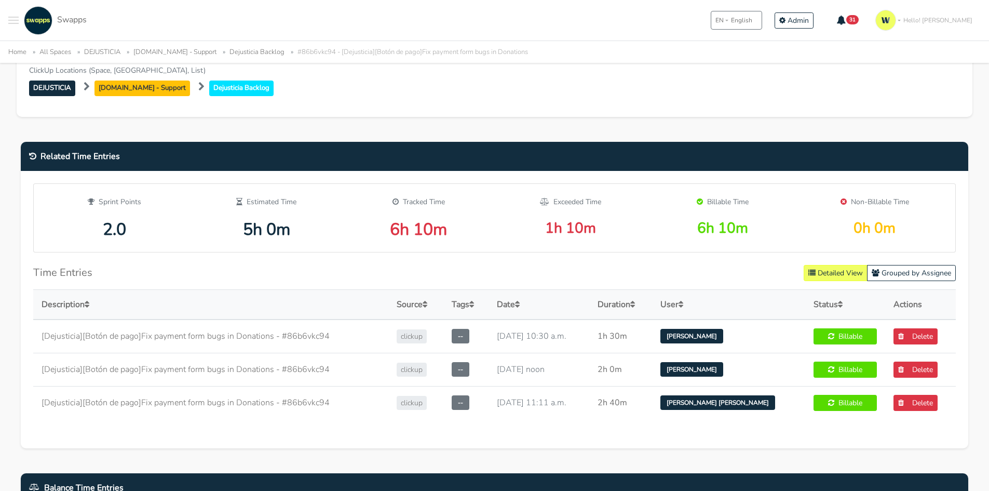
scroll to position [467, 0]
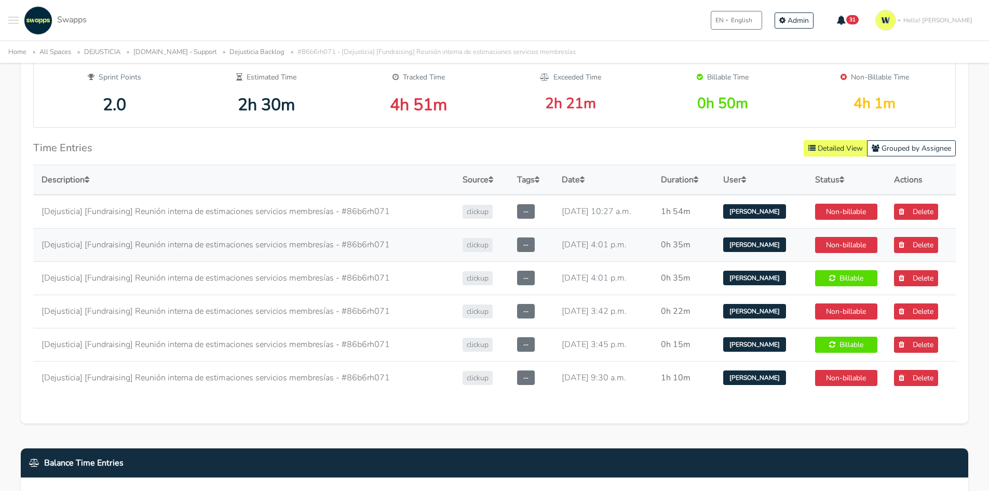
scroll to position [519, 0]
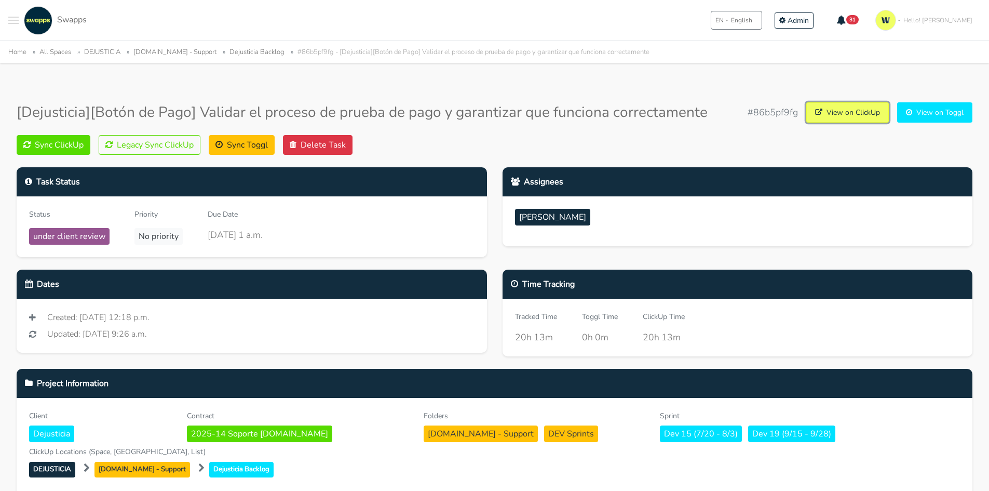
click at [844, 114] on link "View on ClickUp" at bounding box center [847, 112] width 83 height 20
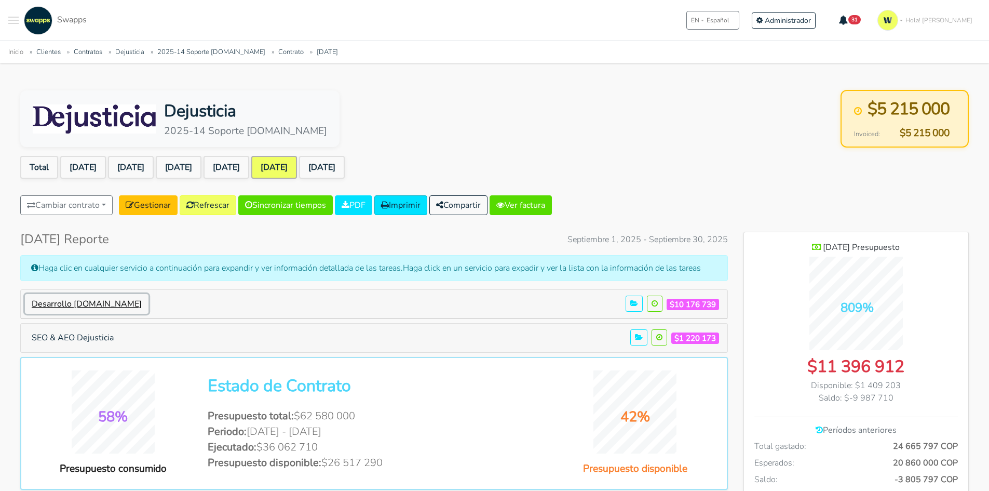
click at [95, 310] on button "Desarrollo [DOMAIN_NAME]" at bounding box center [87, 304] width 124 height 20
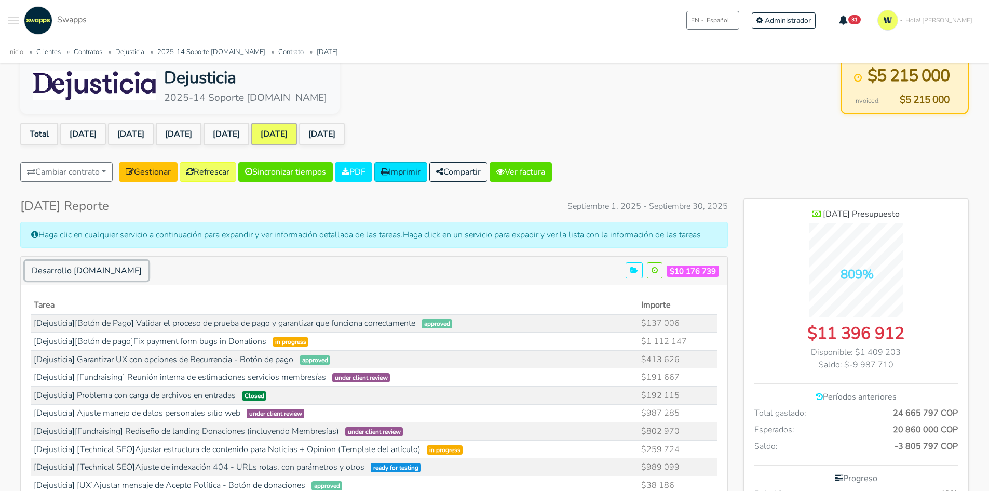
scroll to position [52, 0]
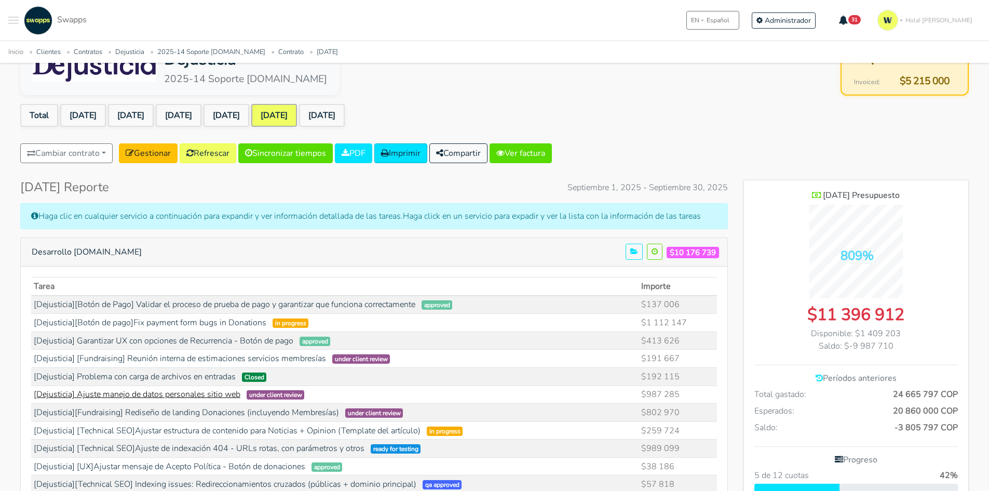
click at [185, 395] on link "[Dejusticia] Ajuste manejo de datos personales sitio web" at bounding box center [137, 393] width 207 height 11
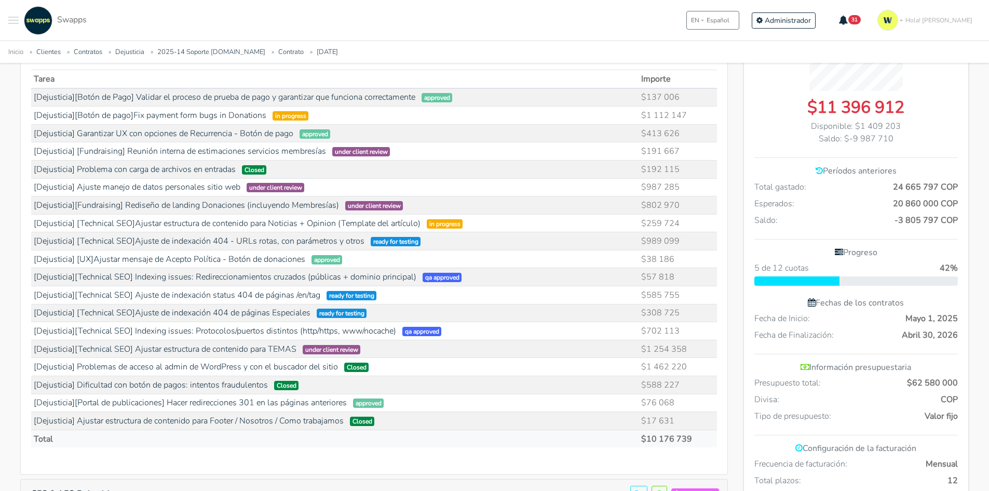
scroll to position [260, 0]
drag, startPoint x: 679, startPoint y: 237, endPoint x: 123, endPoint y: 238, distance: 556.2
click at [123, 238] on tr "[Dejusticia] [Technical SEO]Ajuste de indexación 404 - URLs rotas, con parámetr…" at bounding box center [374, 241] width 686 height 18
click at [566, 234] on td "[Dejusticia] [Technical SEO]Ajuste de indexación 404 - URLs rotas, con parámetr…" at bounding box center [335, 241] width 608 height 18
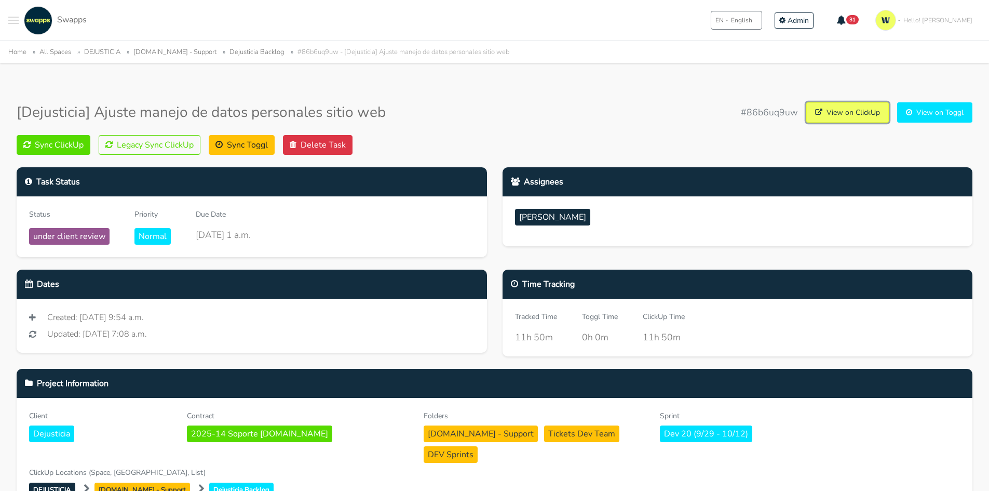
click at [849, 118] on link "View on ClickUp" at bounding box center [847, 112] width 83 height 20
click at [828, 111] on link "View on ClickUp" at bounding box center [847, 112] width 83 height 20
